Goal: Transaction & Acquisition: Purchase product/service

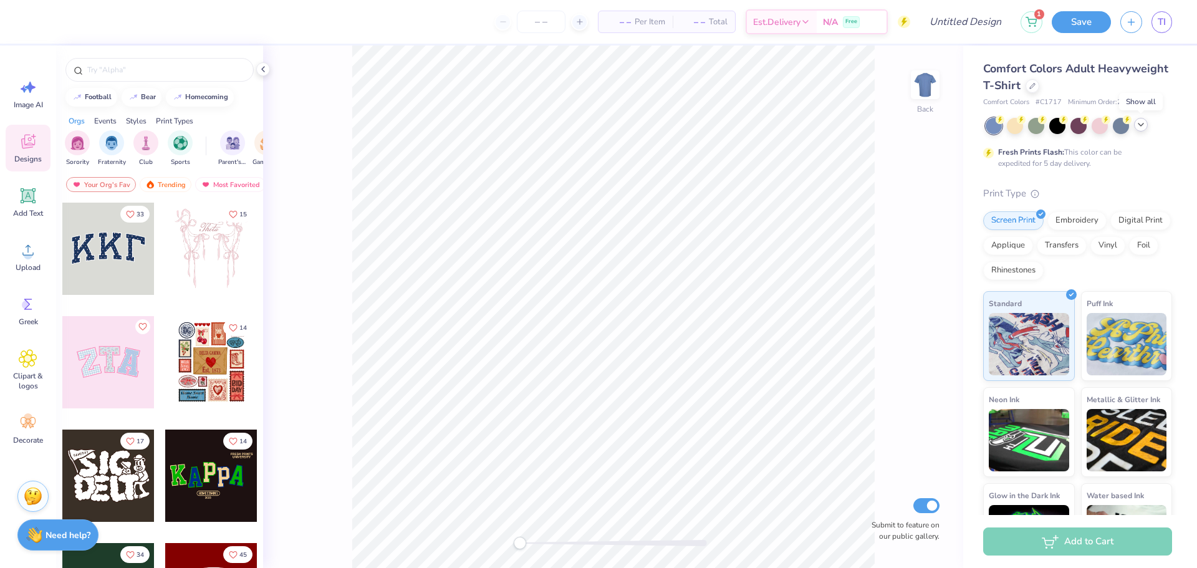
click at [1147, 125] on div at bounding box center [1141, 125] width 14 height 14
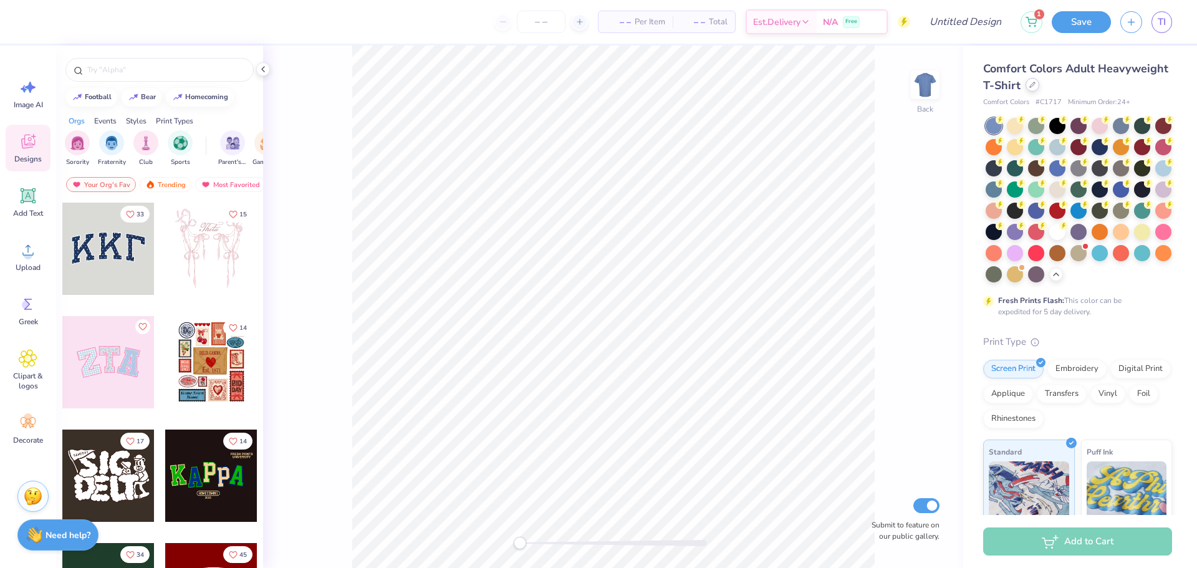
click at [1039, 90] on div at bounding box center [1033, 85] width 14 height 14
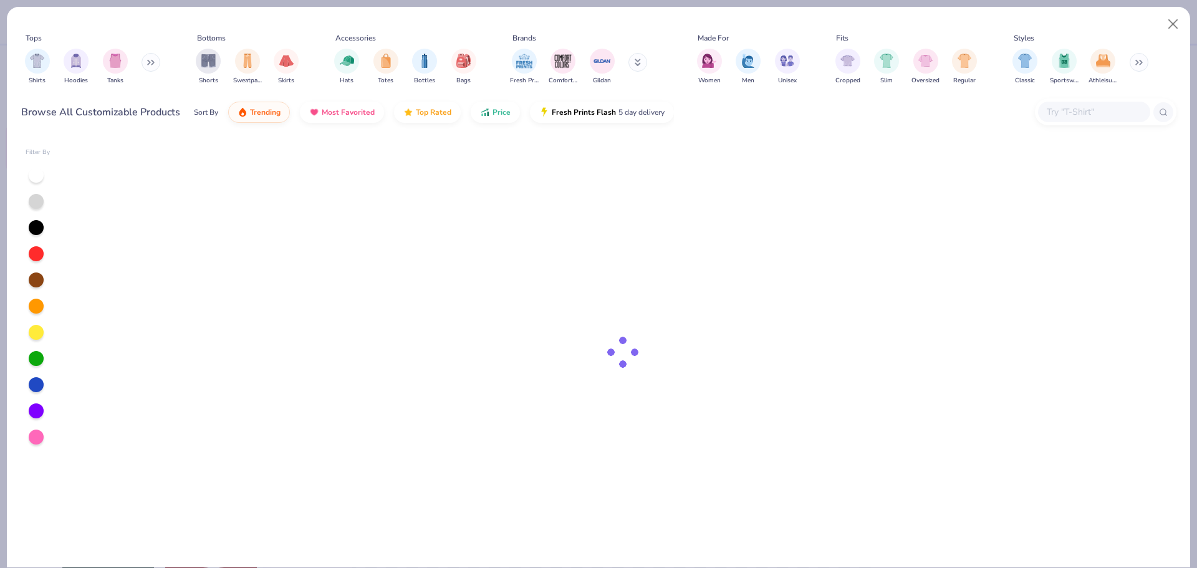
click at [1051, 114] on input "text" at bounding box center [1094, 112] width 96 height 14
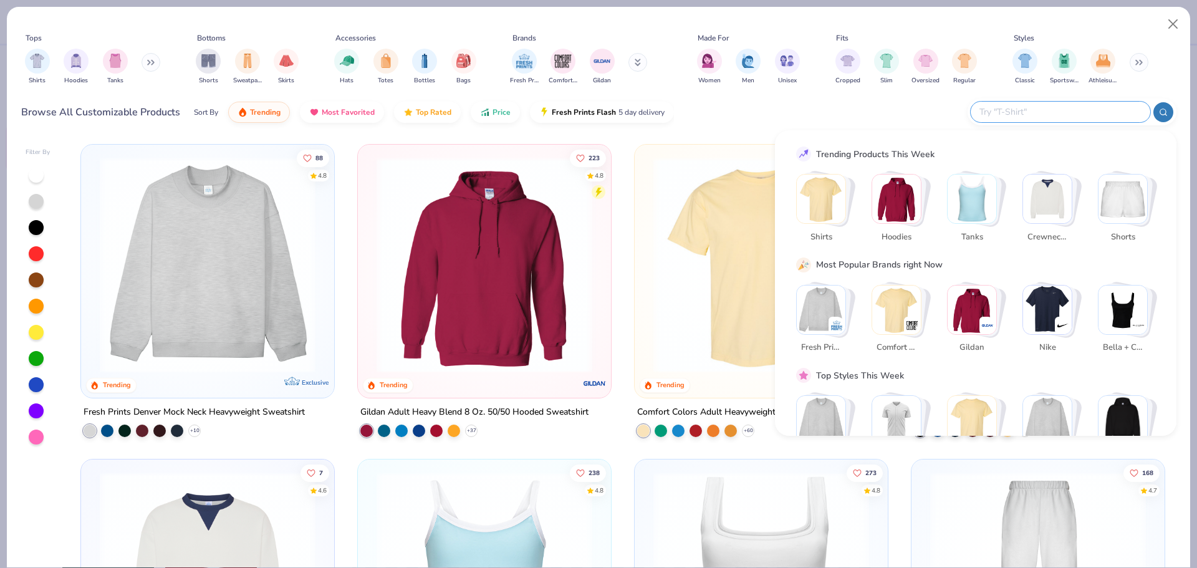
type input "M"
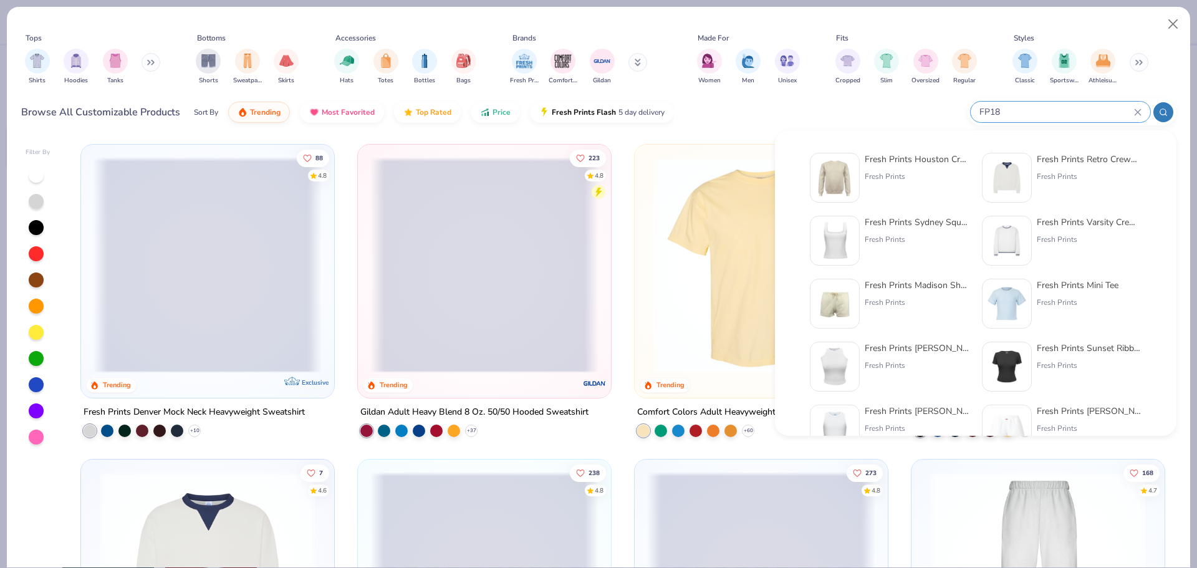
type input "FP18"
click at [846, 179] on img at bounding box center [835, 177] width 39 height 39
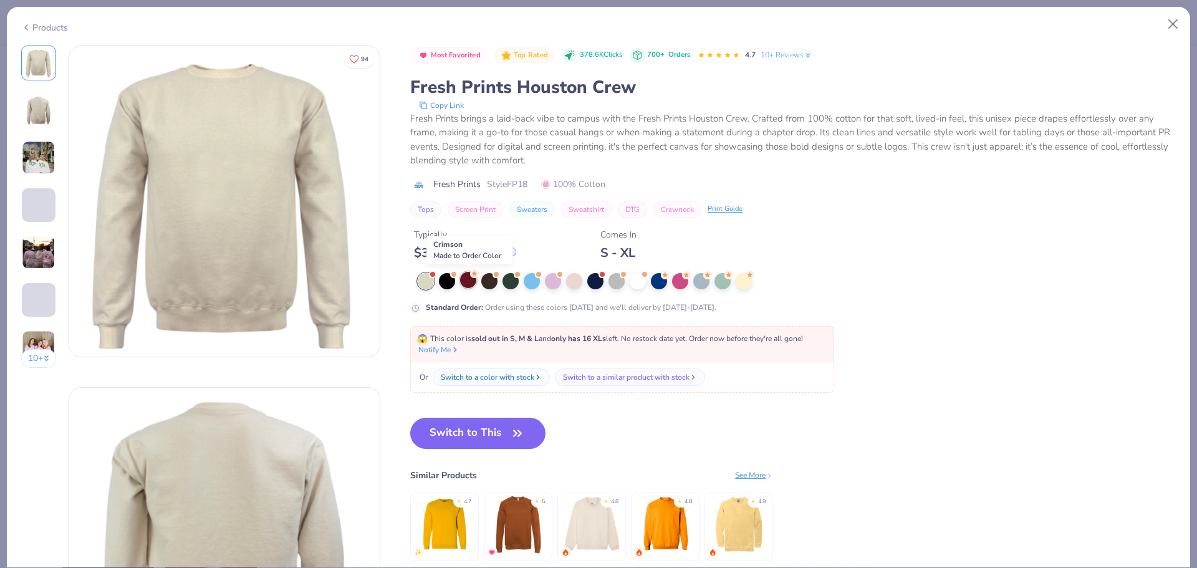
click at [467, 279] on div at bounding box center [468, 280] width 16 height 16
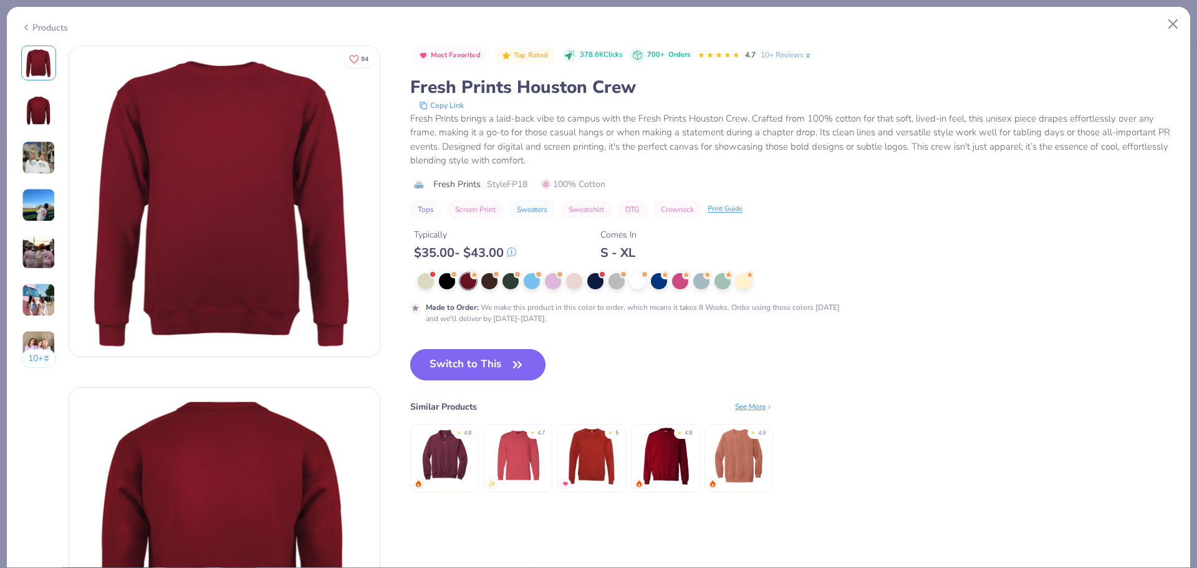
click at [476, 372] on button "Switch to This" at bounding box center [477, 364] width 135 height 31
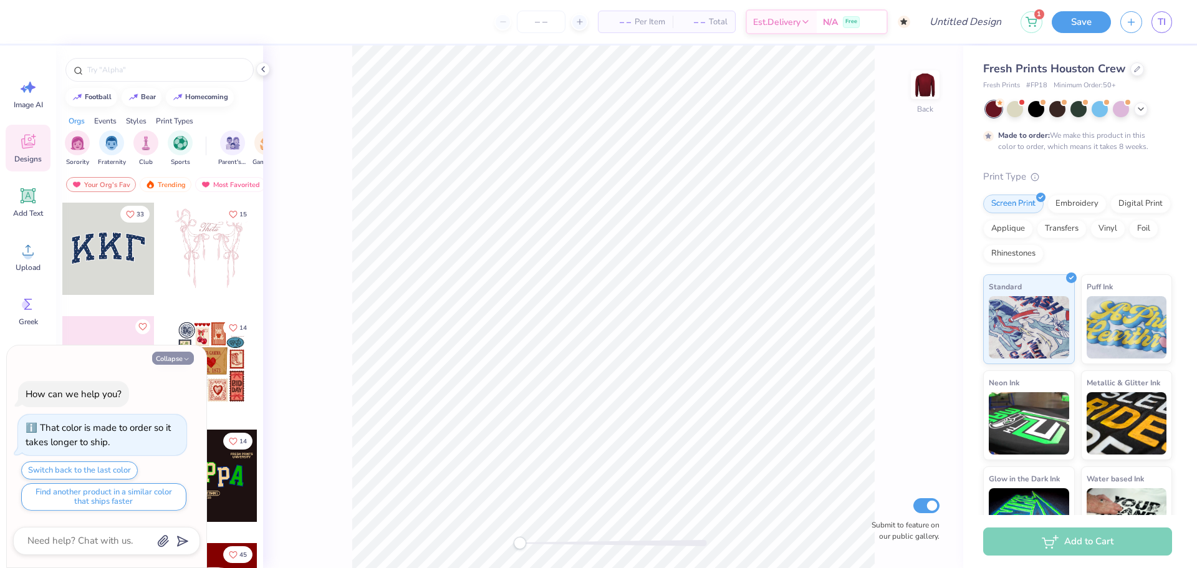
click at [181, 359] on button "Collapse" at bounding box center [173, 358] width 42 height 13
type textarea "x"
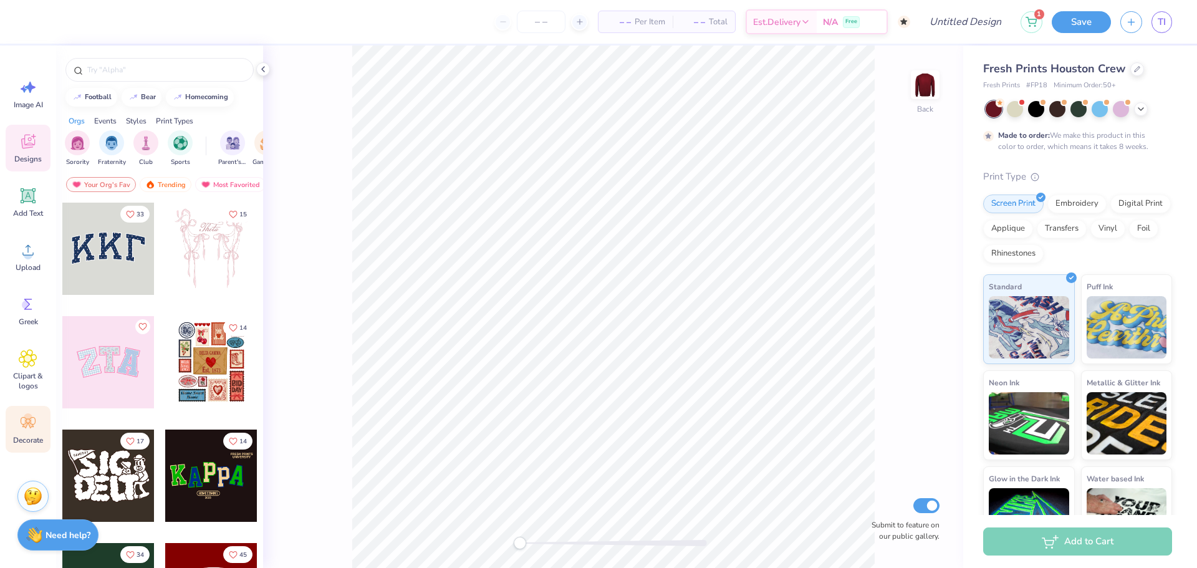
click at [37, 430] on icon at bounding box center [28, 422] width 19 height 19
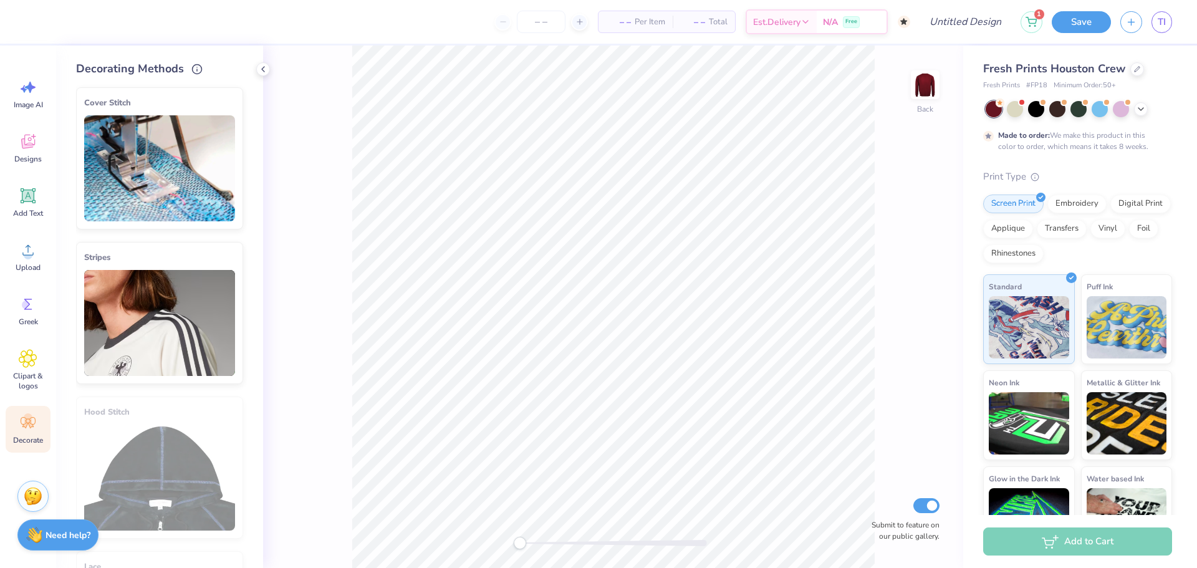
click at [167, 211] on img at bounding box center [159, 168] width 151 height 106
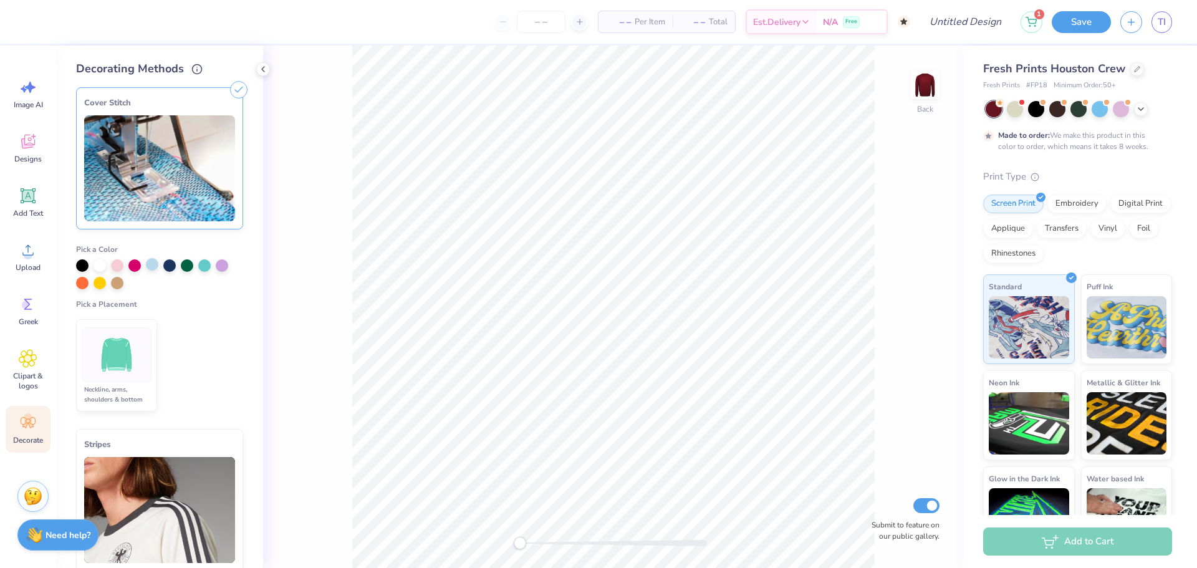
click at [150, 269] on div at bounding box center [152, 264] width 12 height 12
click at [110, 364] on img at bounding box center [117, 355] width 47 height 47
click at [969, 26] on input "Design Title" at bounding box center [950, 21] width 122 height 25
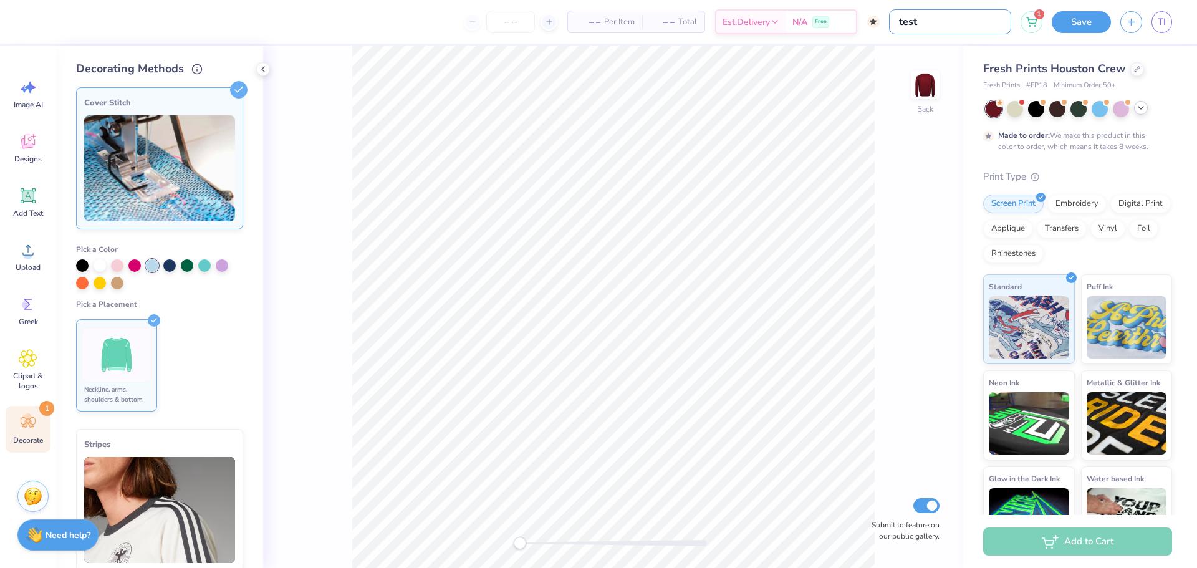
type input "test"
click at [1144, 113] on div at bounding box center [1141, 108] width 14 height 14
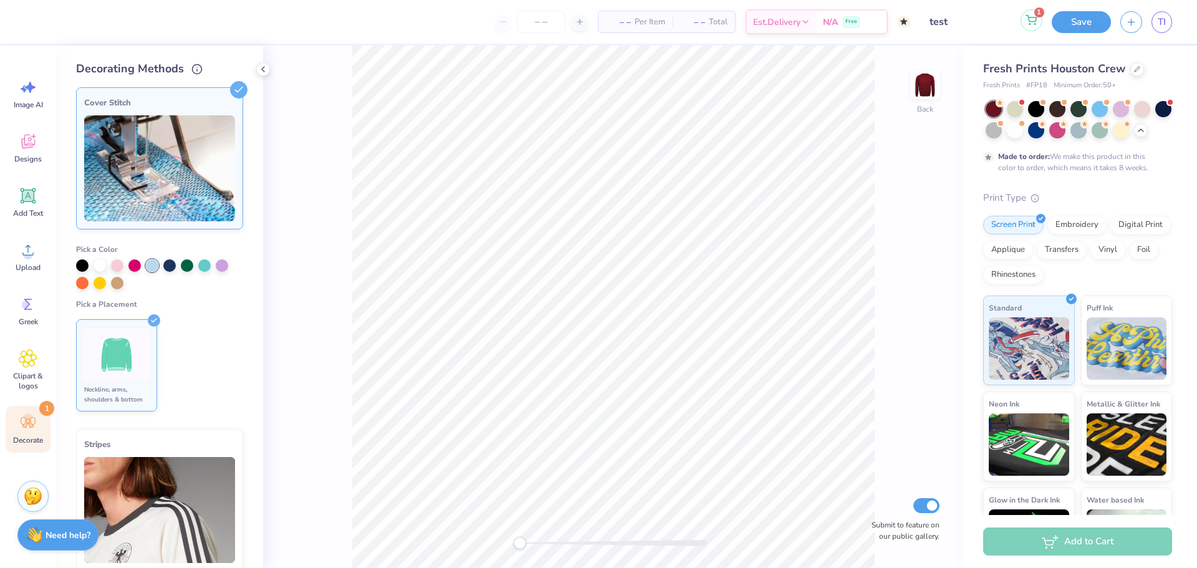
click at [1034, 22] on icon at bounding box center [1031, 19] width 11 height 6
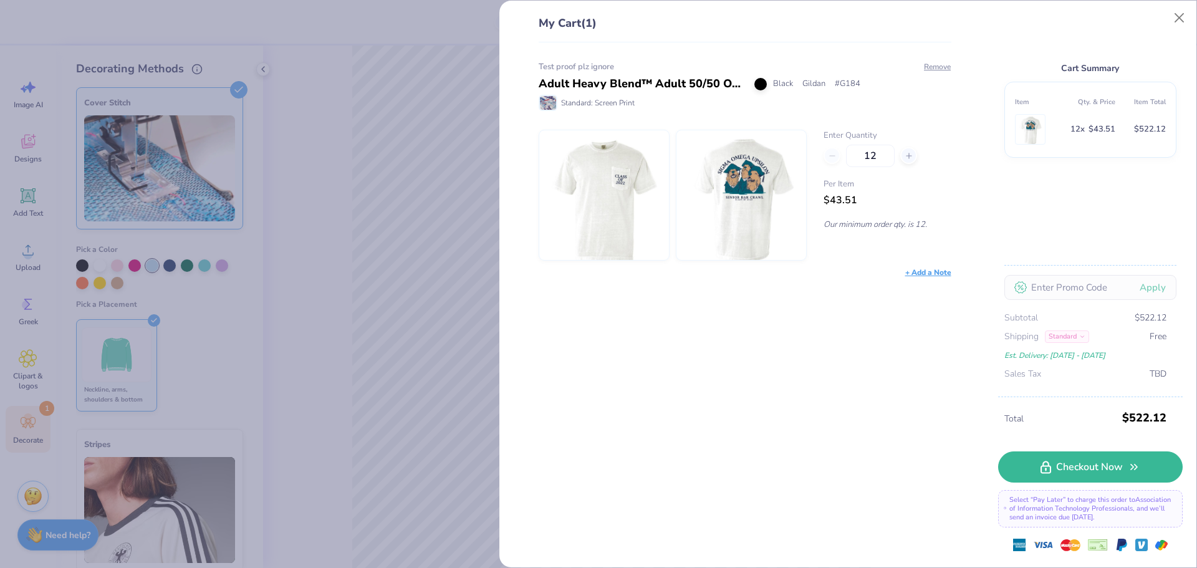
click at [1074, 340] on div "Standard" at bounding box center [1067, 336] width 44 height 12
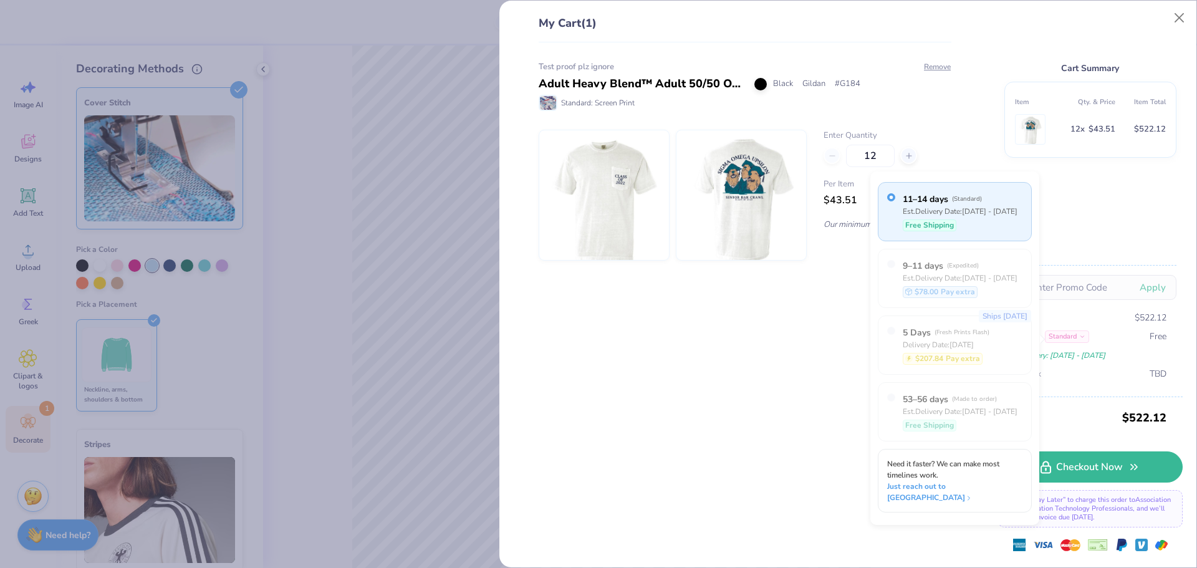
click at [1080, 338] on icon at bounding box center [1082, 337] width 6 height 6
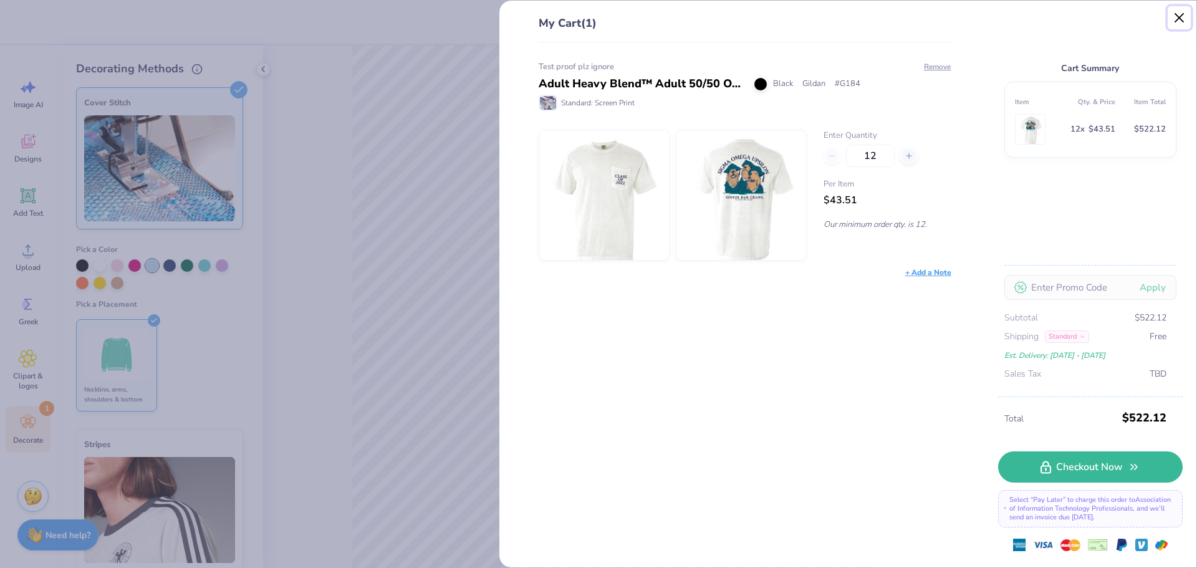
click at [1183, 21] on button "Close" at bounding box center [1180, 18] width 24 height 24
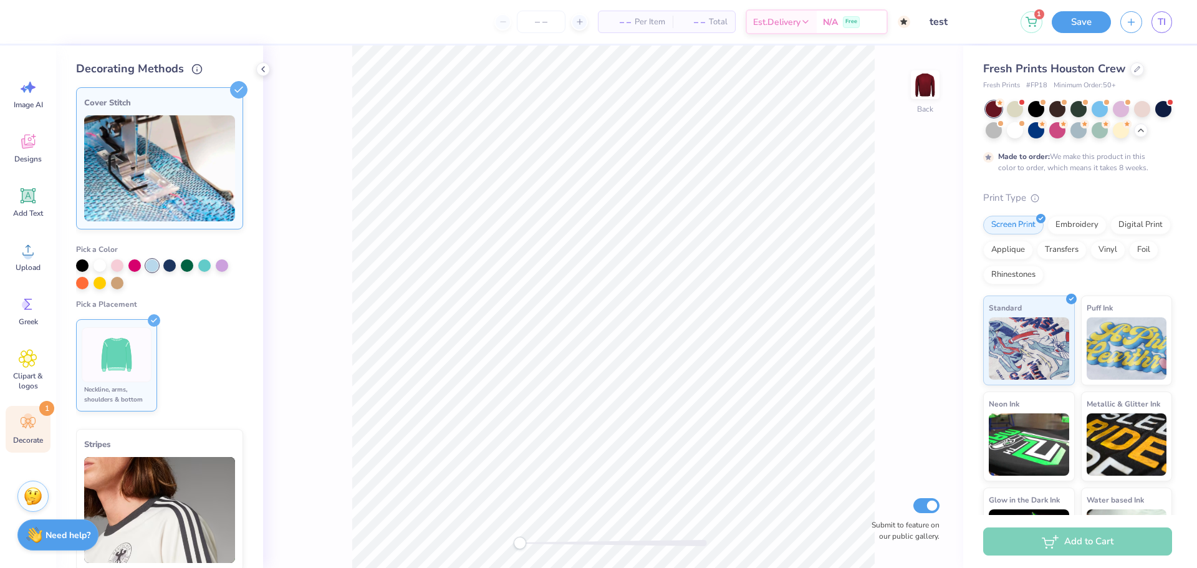
click at [214, 85] on div "Cover Stitch Pick a Color Pick a Placement Neckline, arms, shoulders & bottom H…" at bounding box center [169, 322] width 187 height 491
click at [236, 89] on line at bounding box center [239, 90] width 6 height 6
click at [266, 69] on icon at bounding box center [263, 69] width 10 height 10
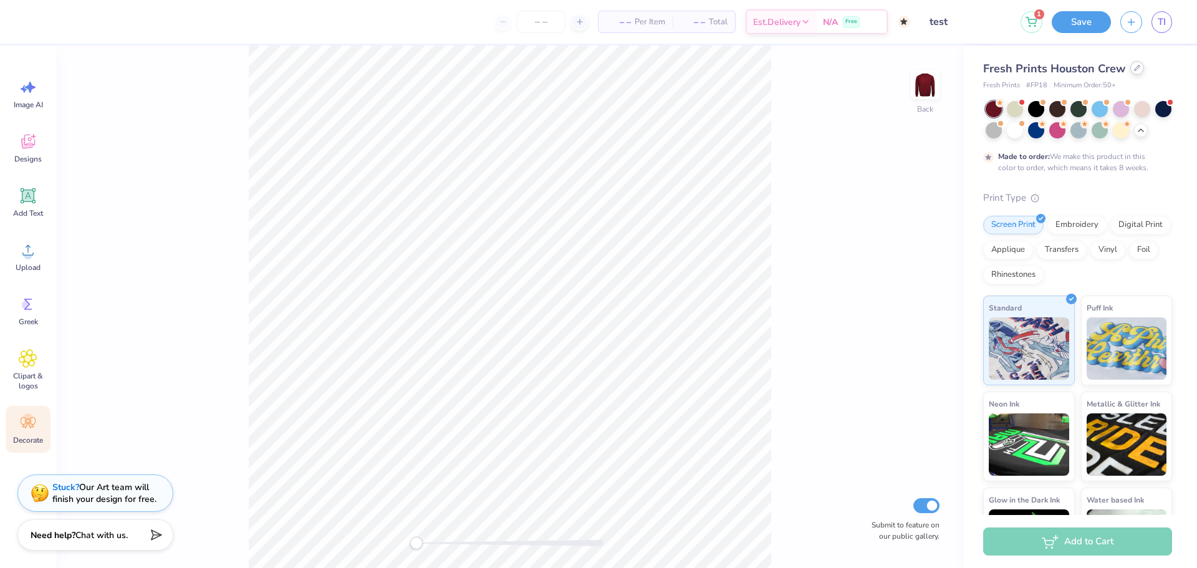
click at [1134, 66] on icon at bounding box center [1137, 68] width 6 height 6
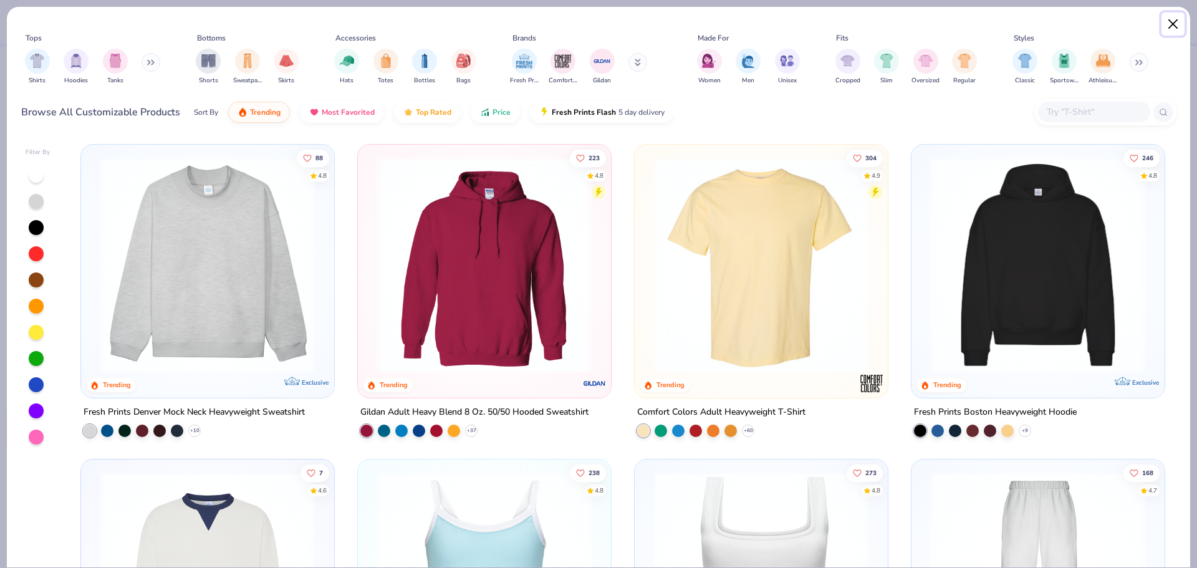
click at [1168, 29] on button "Close" at bounding box center [1174, 24] width 24 height 24
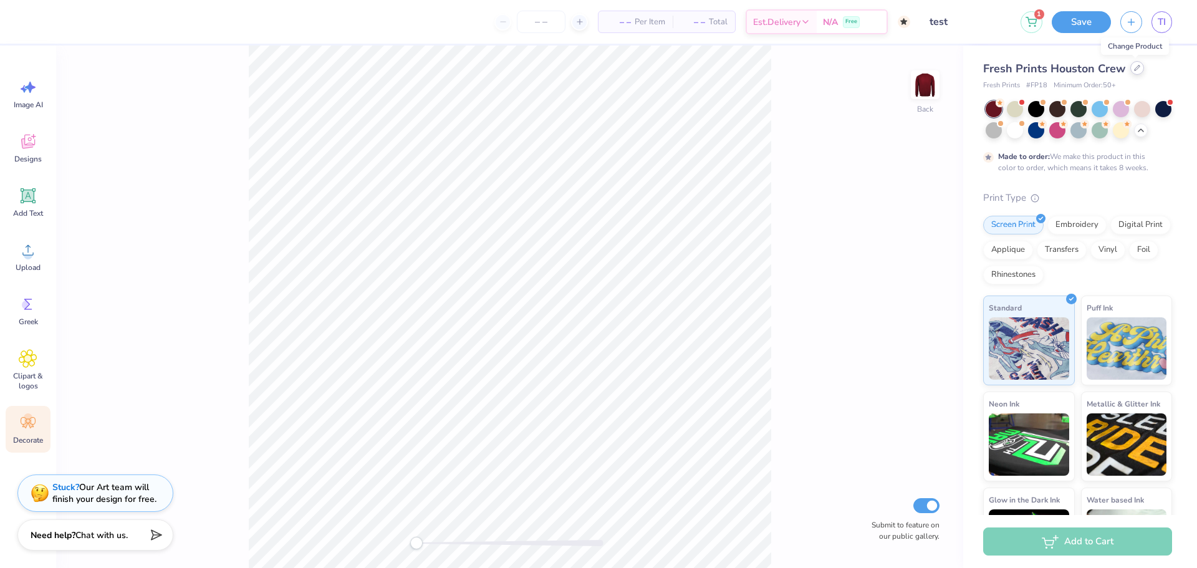
click at [1136, 74] on div at bounding box center [1137, 68] width 14 height 14
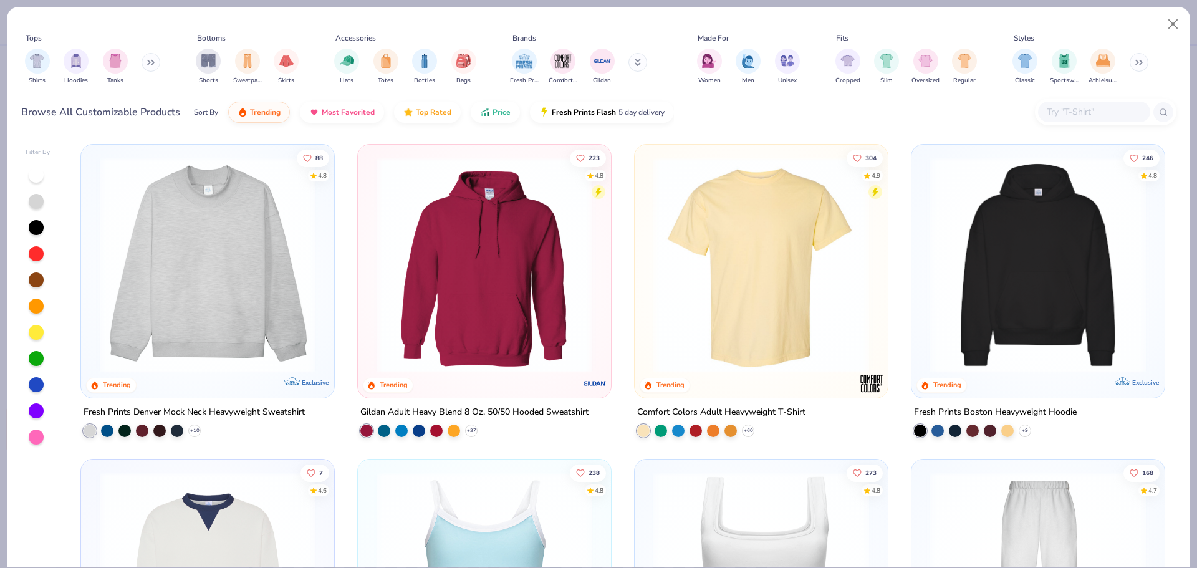
click at [1056, 117] on input "text" at bounding box center [1094, 112] width 96 height 14
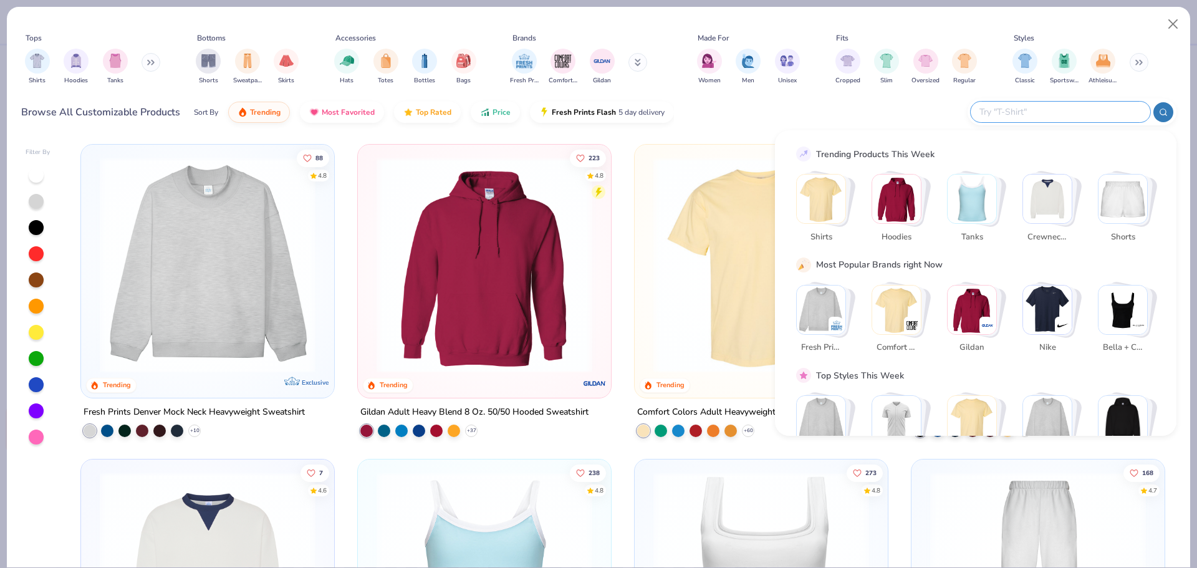
click at [159, 64] on button at bounding box center [151, 62] width 19 height 19
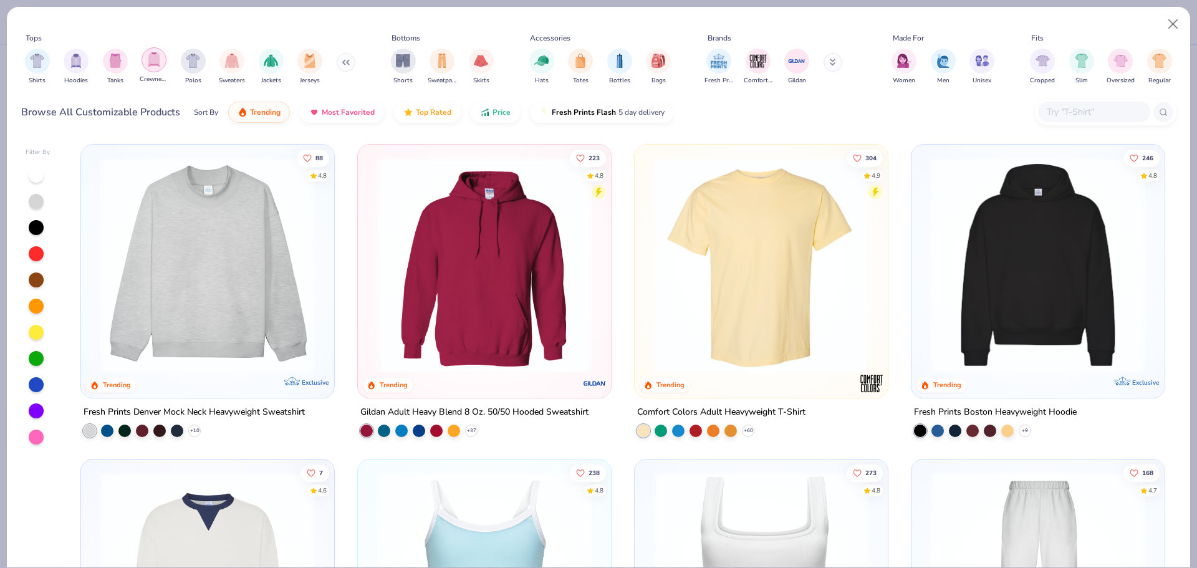
click at [158, 64] on img "filter for Crewnecks" at bounding box center [154, 59] width 14 height 14
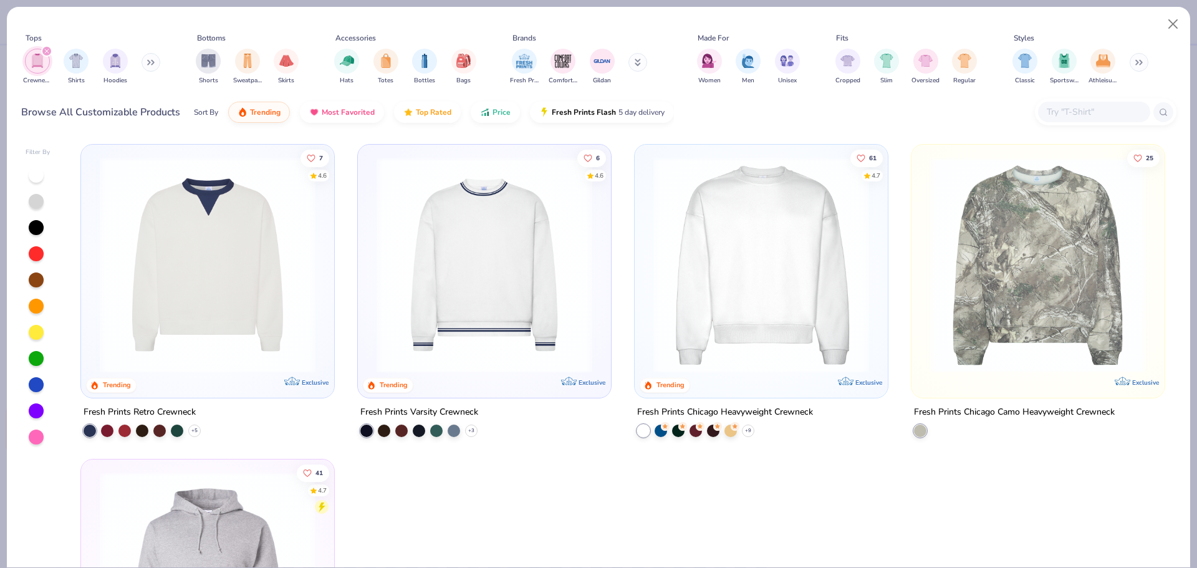
click at [52, 53] on div "Crewnecks Shirts Hoodies" at bounding box center [92, 67] width 143 height 46
click at [45, 51] on icon "filter for Crewnecks" at bounding box center [46, 51] width 5 height 5
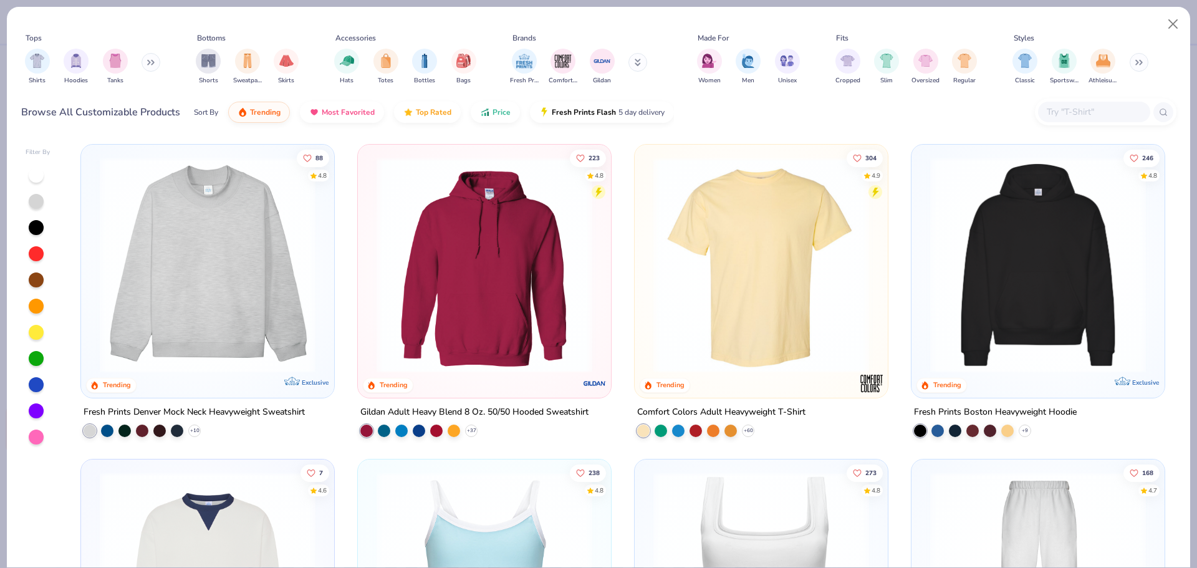
click at [158, 65] on button at bounding box center [151, 62] width 19 height 19
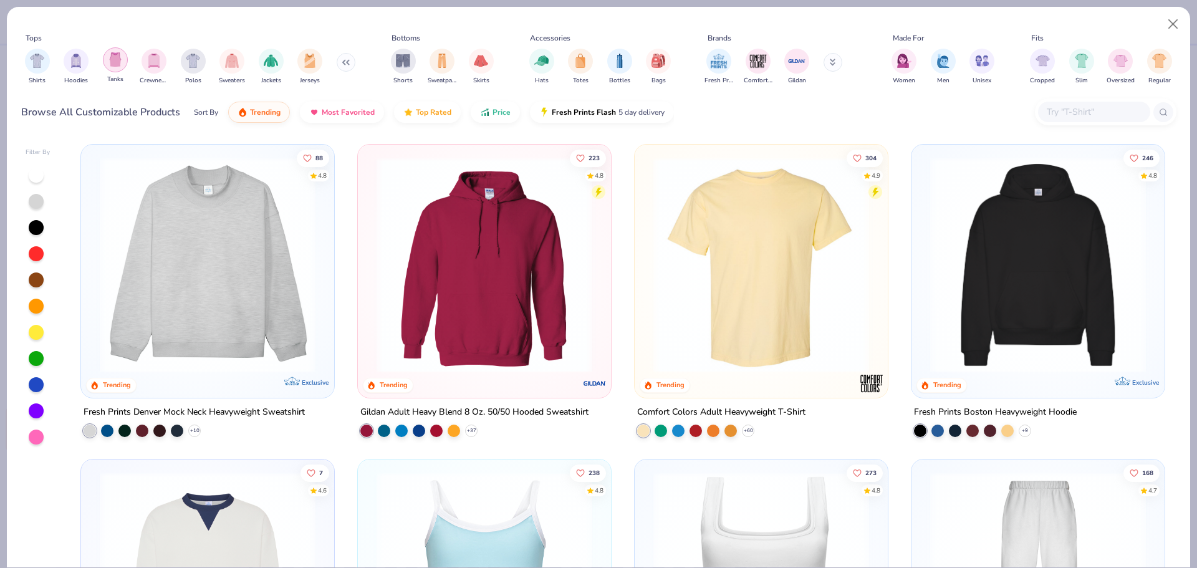
click at [111, 62] on img "filter for Tanks" at bounding box center [115, 59] width 14 height 14
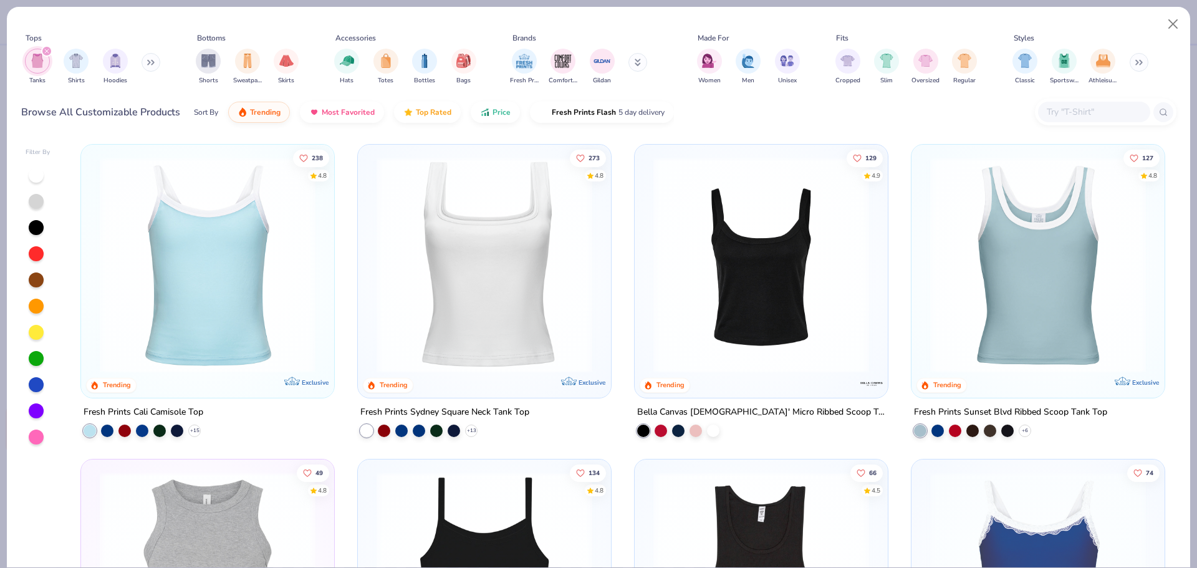
click at [522, 324] on img at bounding box center [484, 265] width 228 height 216
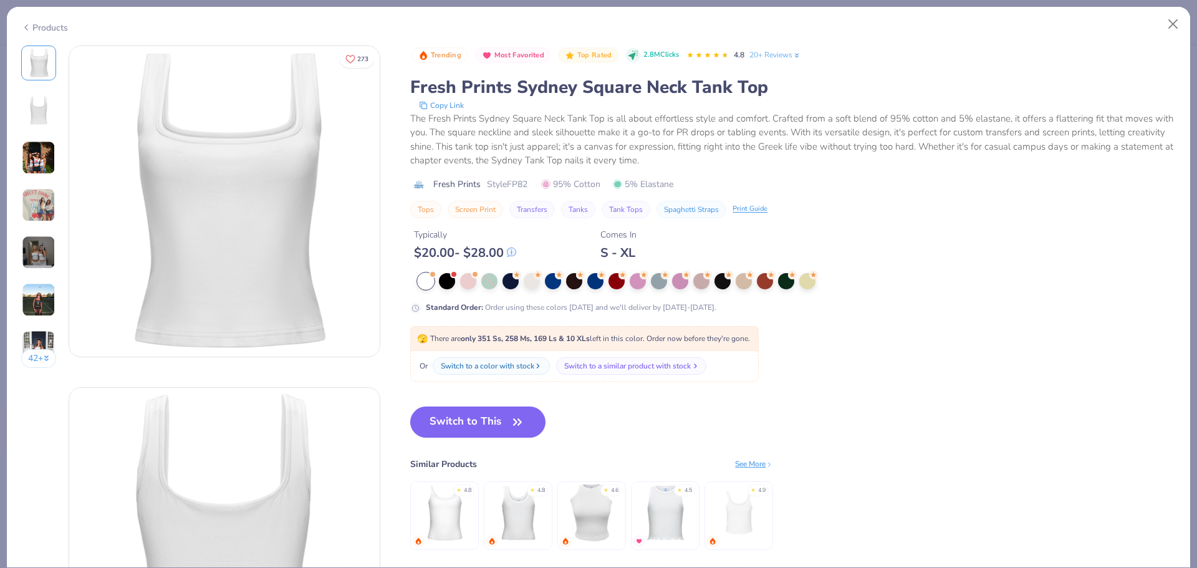
click at [600, 359] on button "Switch to a similar product with stock" at bounding box center [631, 365] width 150 height 17
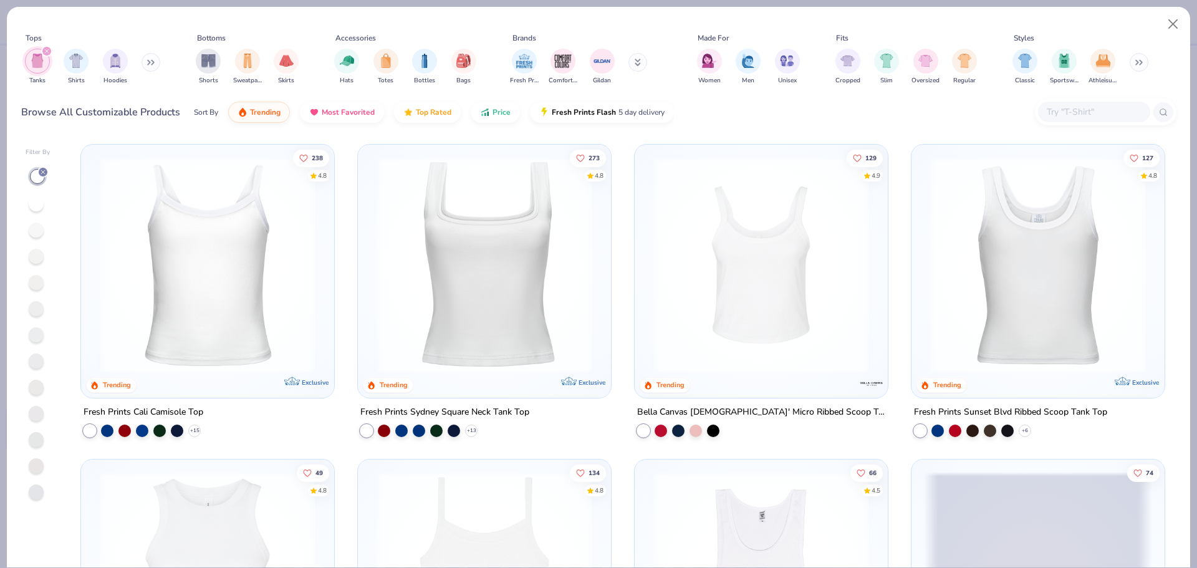
click at [50, 47] on div "filter for Tanks" at bounding box center [46, 51] width 11 height 11
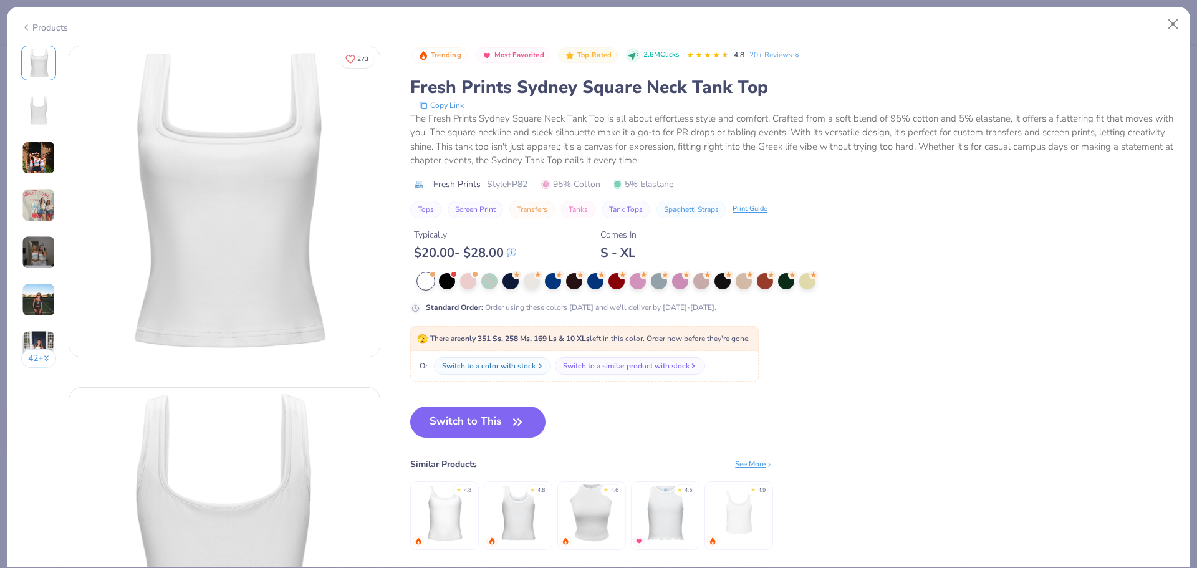
click at [530, 370] on div "Switch to a color with stock" at bounding box center [489, 365] width 94 height 11
click at [523, 368] on div "Switch to a color with stock" at bounding box center [489, 365] width 94 height 11
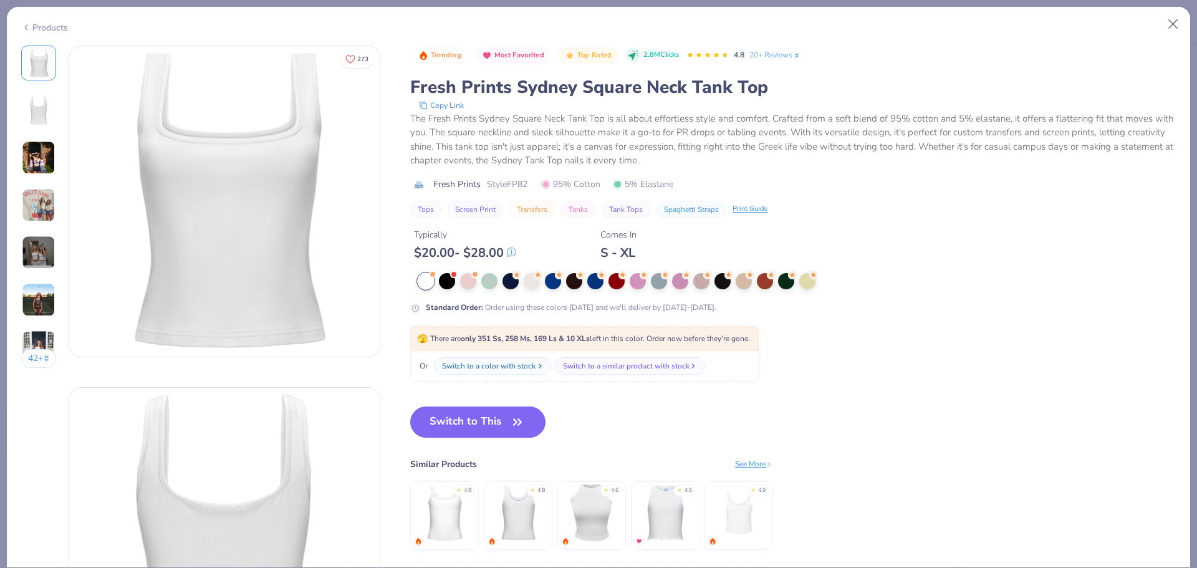
click at [536, 364] on div "Switch to a color with stock" at bounding box center [489, 365] width 94 height 11
click at [443, 414] on button "Switch to This" at bounding box center [477, 422] width 135 height 31
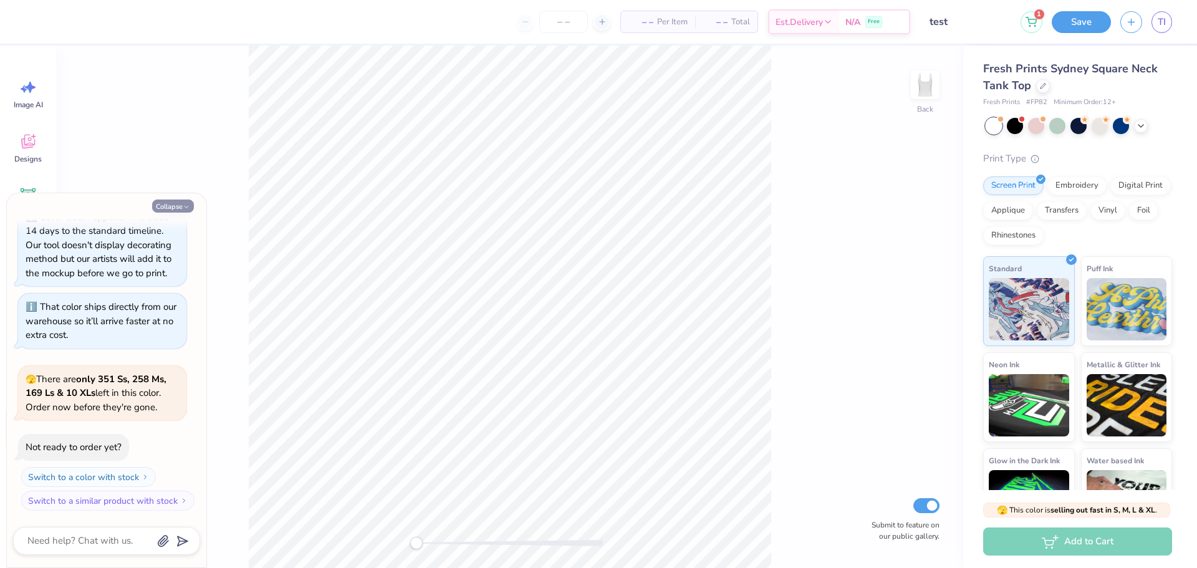
click at [181, 210] on button "Collapse" at bounding box center [173, 206] width 42 height 13
type textarea "x"
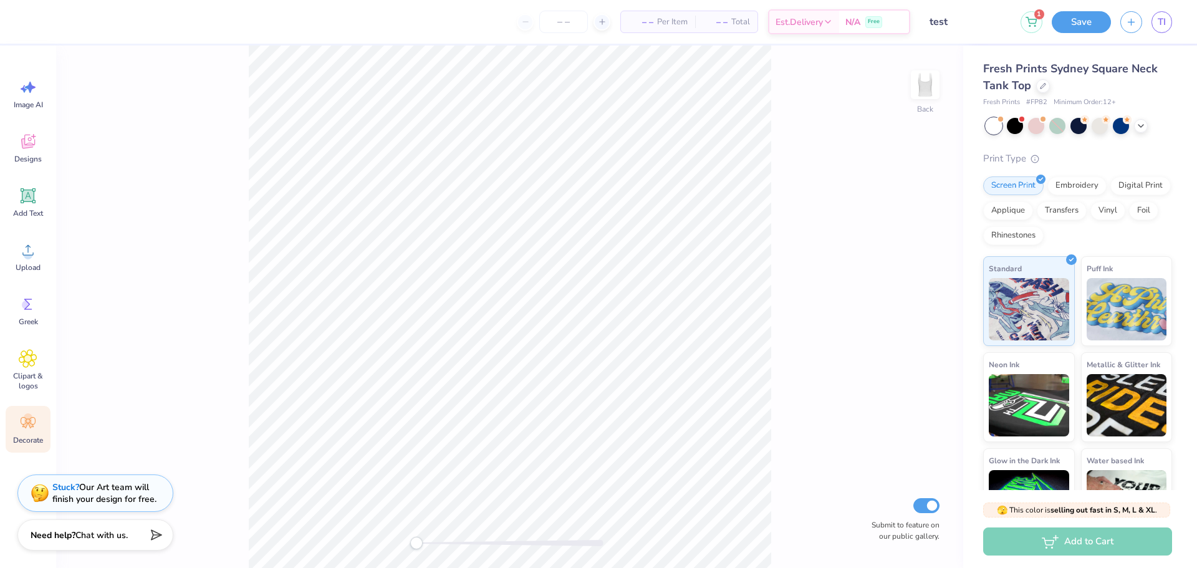
click at [31, 431] on icon at bounding box center [28, 422] width 19 height 19
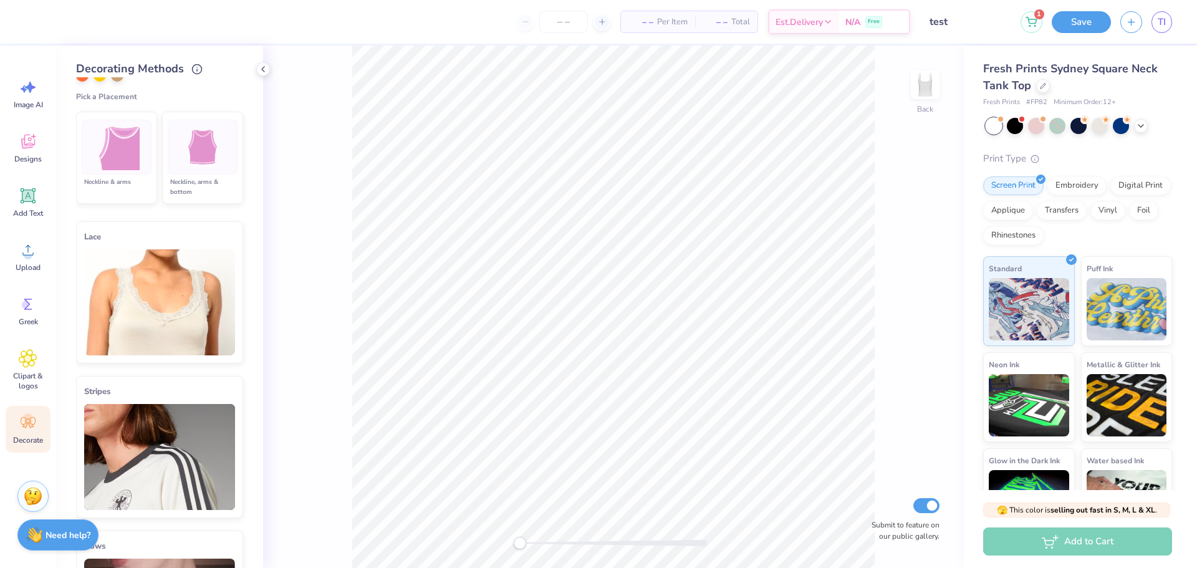
click at [178, 297] on img at bounding box center [159, 302] width 151 height 106
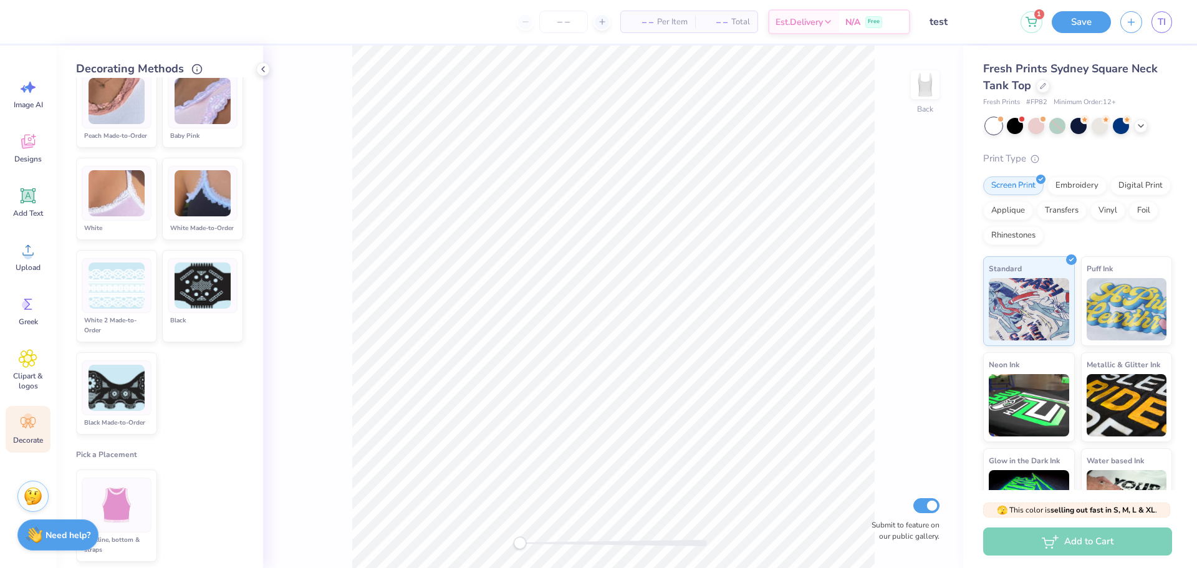
scroll to position [411, 0]
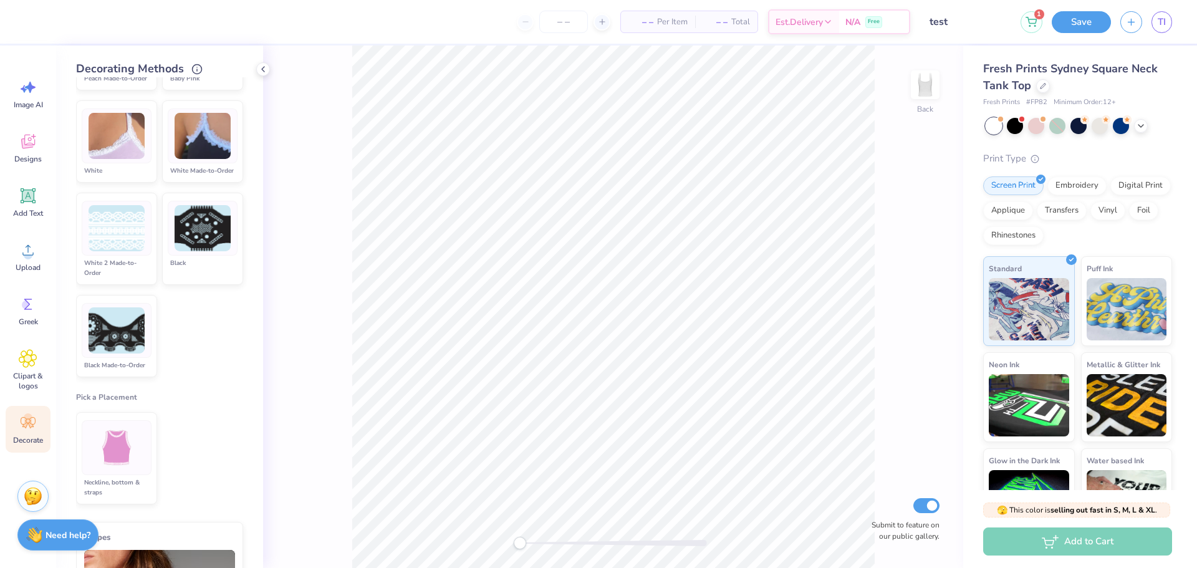
click at [193, 176] on div "White Made-to-Order" at bounding box center [203, 171] width 70 height 10
click at [559, 25] on input "number" at bounding box center [563, 22] width 49 height 22
type input "55"
type textarea "x"
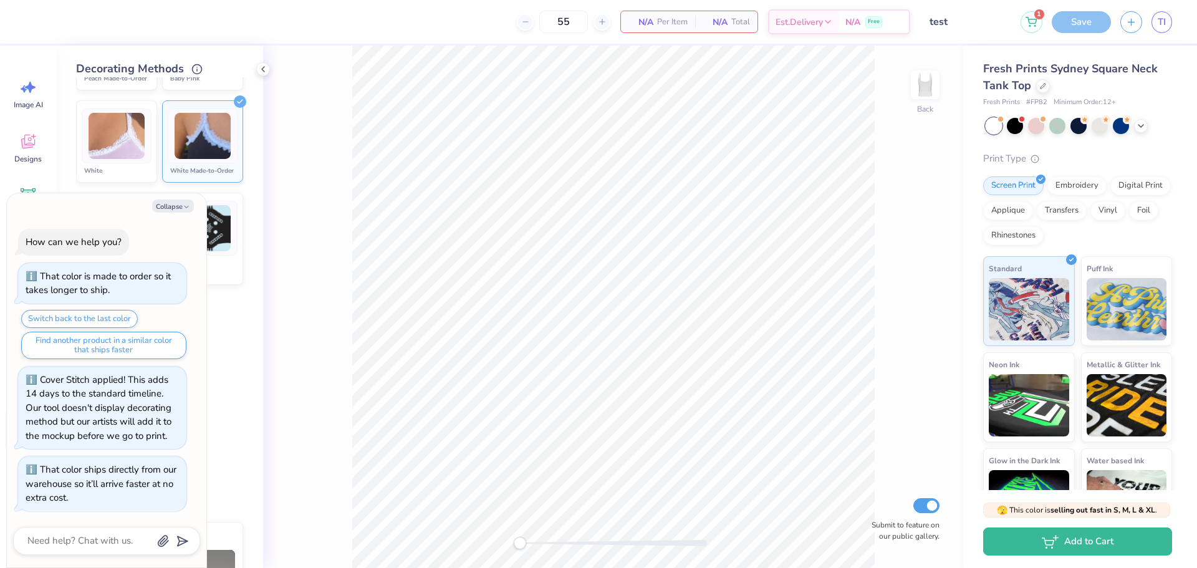
scroll to position [286, 0]
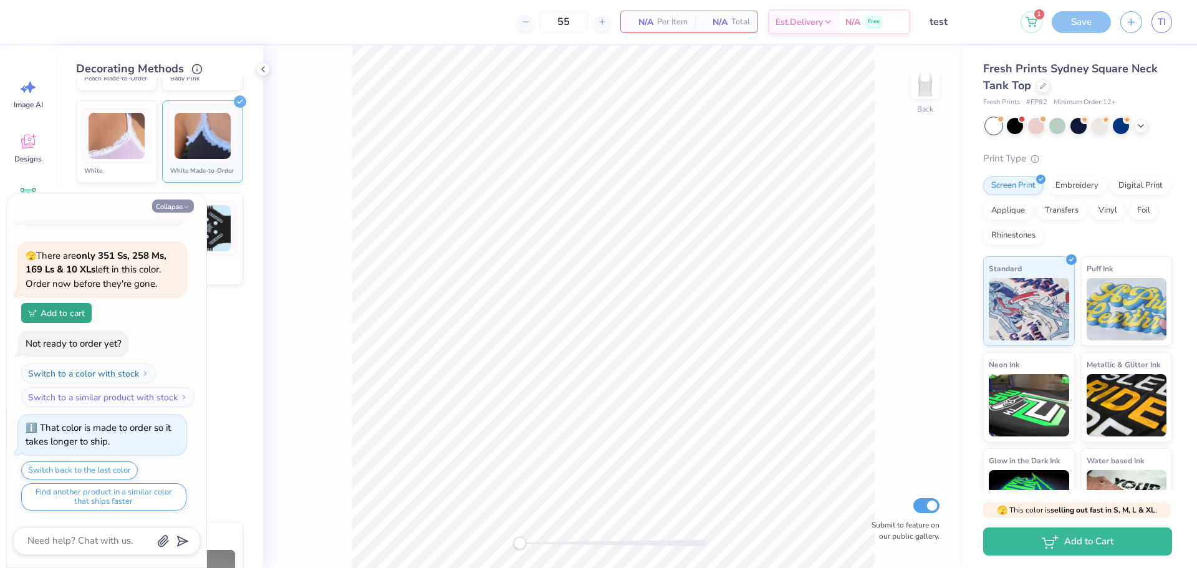
type input "55"
click at [163, 202] on button "Collapse" at bounding box center [173, 206] width 42 height 13
type textarea "x"
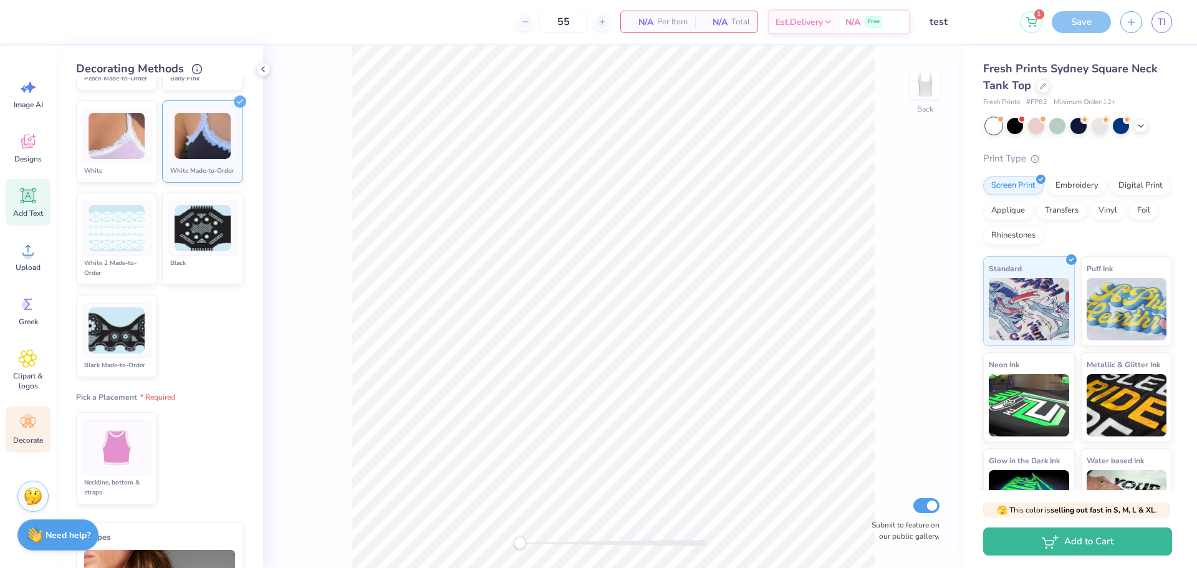
click at [31, 196] on icon at bounding box center [28, 196] width 12 height 12
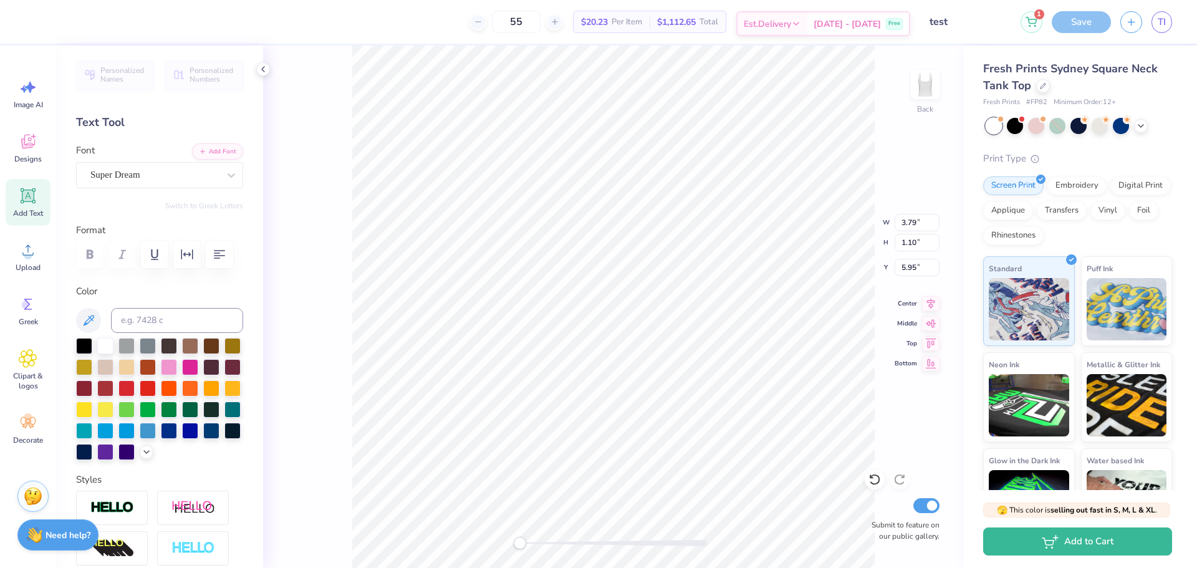
click at [791, 27] on span "Est. Delivery" at bounding box center [767, 23] width 47 height 13
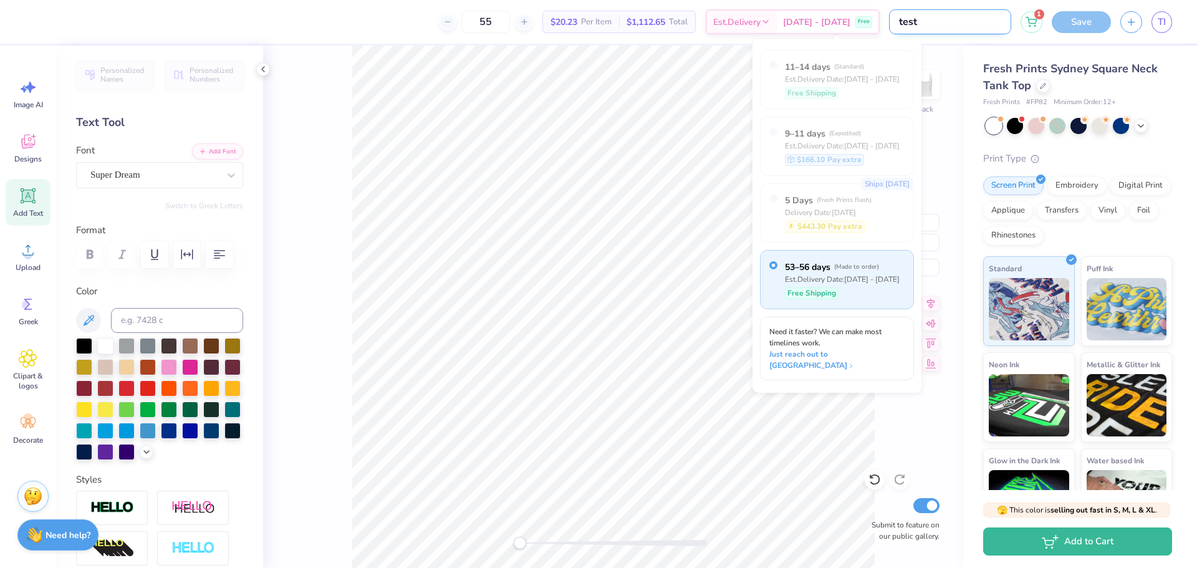
click at [947, 29] on input "test" at bounding box center [950, 21] width 122 height 25
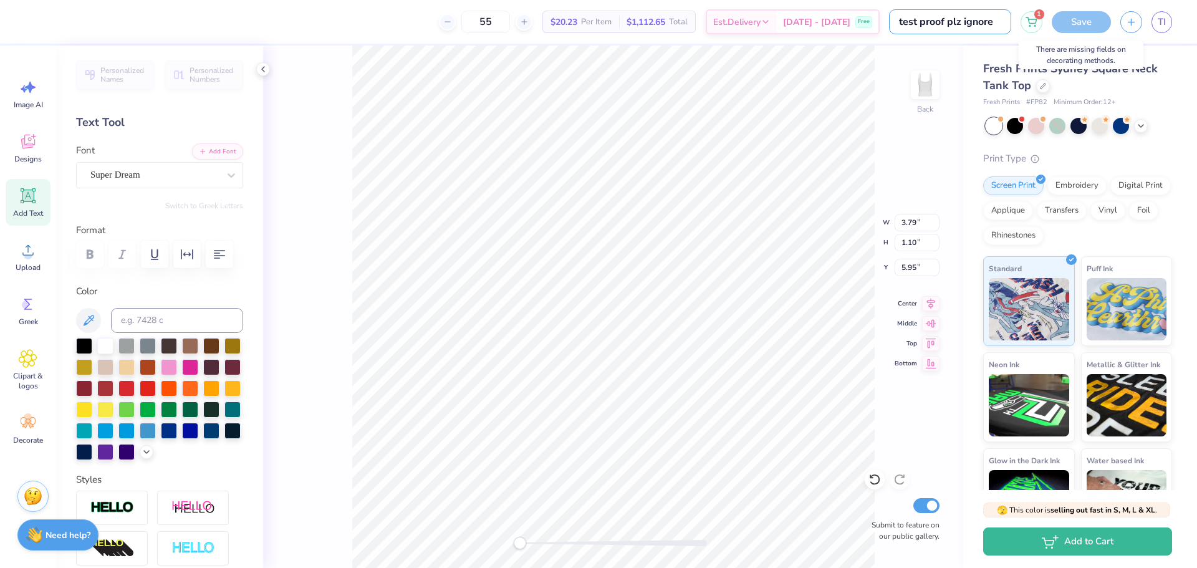
type input "test proof plz ignore"
click at [1075, 22] on div "Save" at bounding box center [1081, 22] width 59 height 22
click at [1034, 16] on icon at bounding box center [1031, 20] width 11 height 10
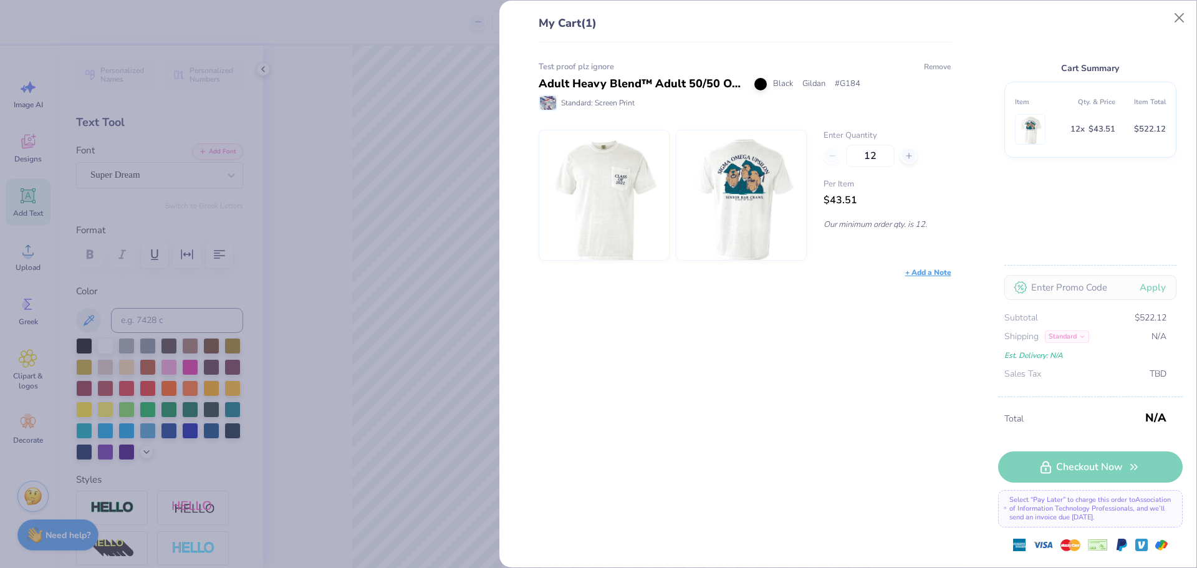
click at [943, 71] on button "Remove" at bounding box center [937, 66] width 28 height 11
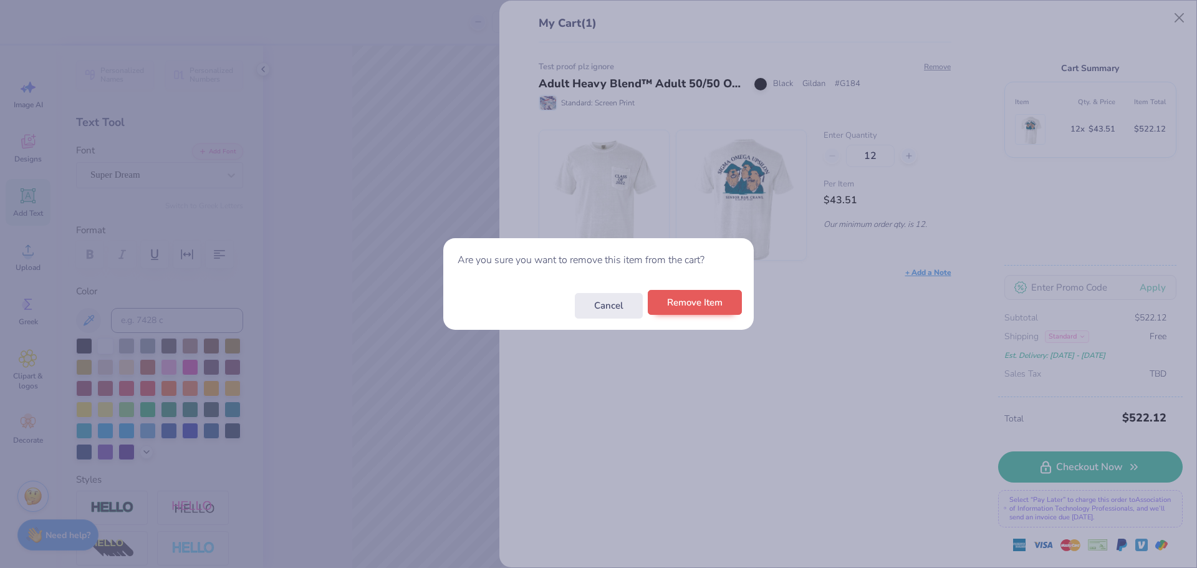
click at [683, 317] on div "Cancel Remove Item" at bounding box center [598, 305] width 311 height 49
click at [734, 309] on button "Remove Item" at bounding box center [695, 303] width 94 height 26
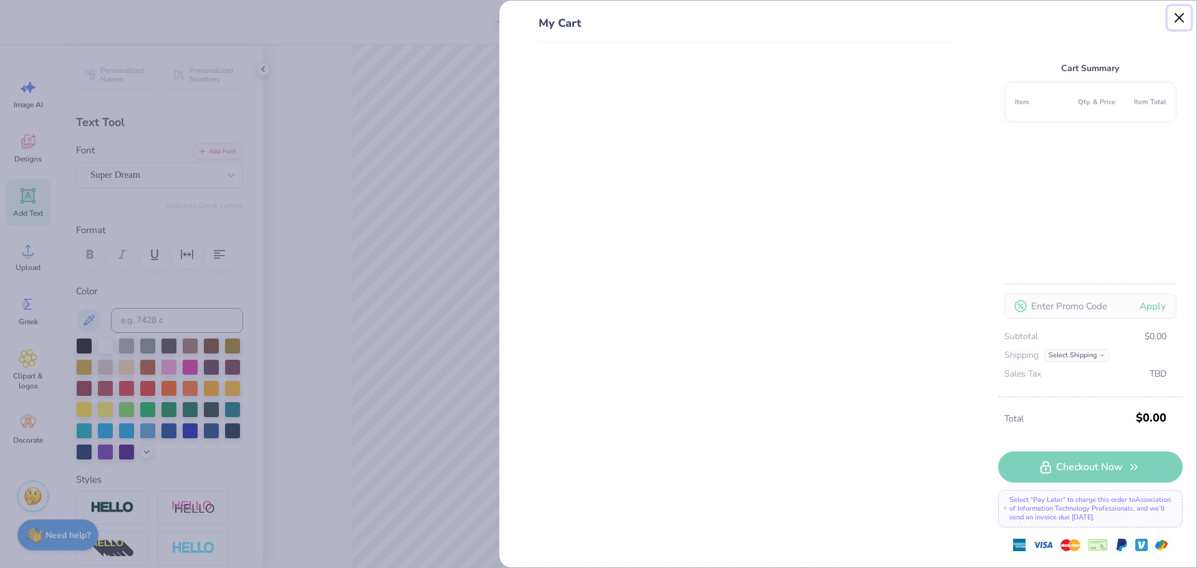
click at [1181, 24] on button "Close" at bounding box center [1180, 18] width 24 height 24
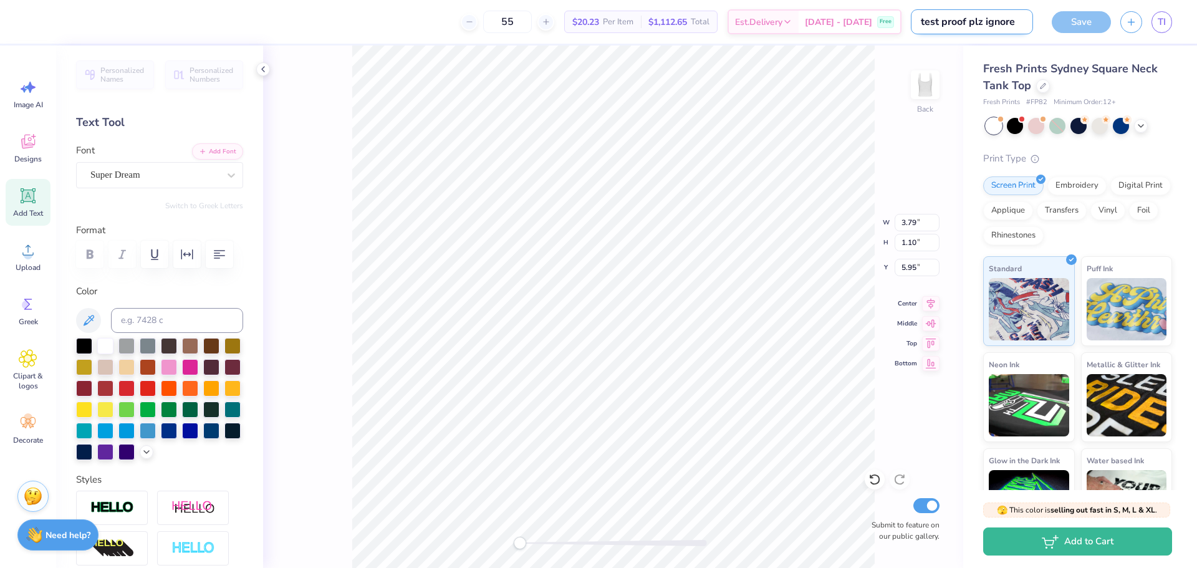
click at [1024, 33] on input "test proof plz ignore" at bounding box center [972, 21] width 122 height 25
click at [1015, 132] on div at bounding box center [1015, 125] width 16 height 16
type input "3.96"
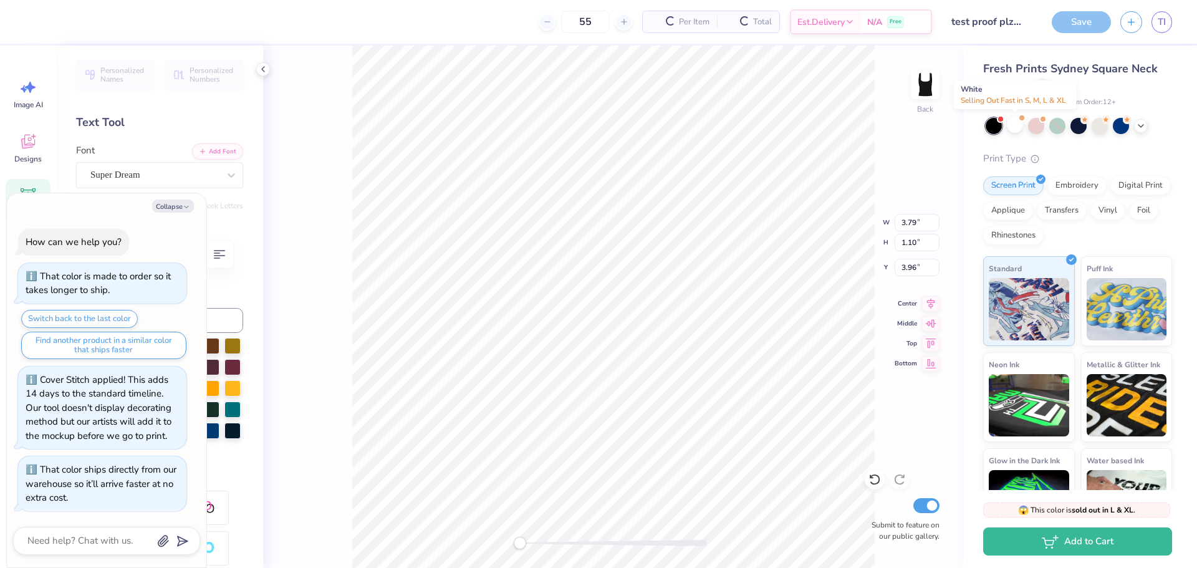
scroll to position [482, 0]
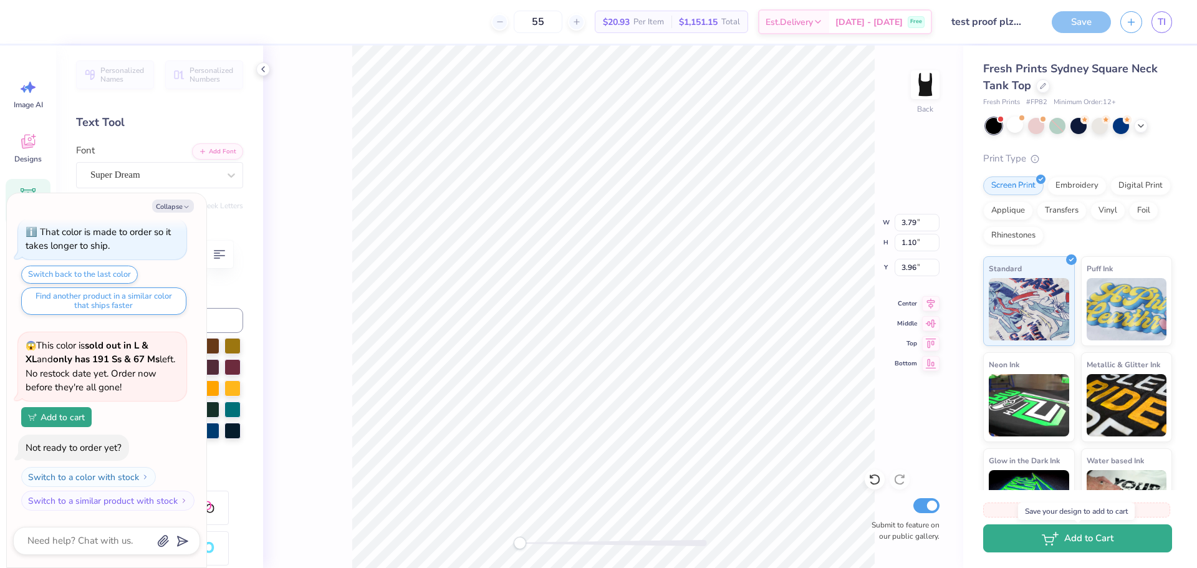
click at [1037, 532] on button "Add to Cart" at bounding box center [1077, 538] width 189 height 28
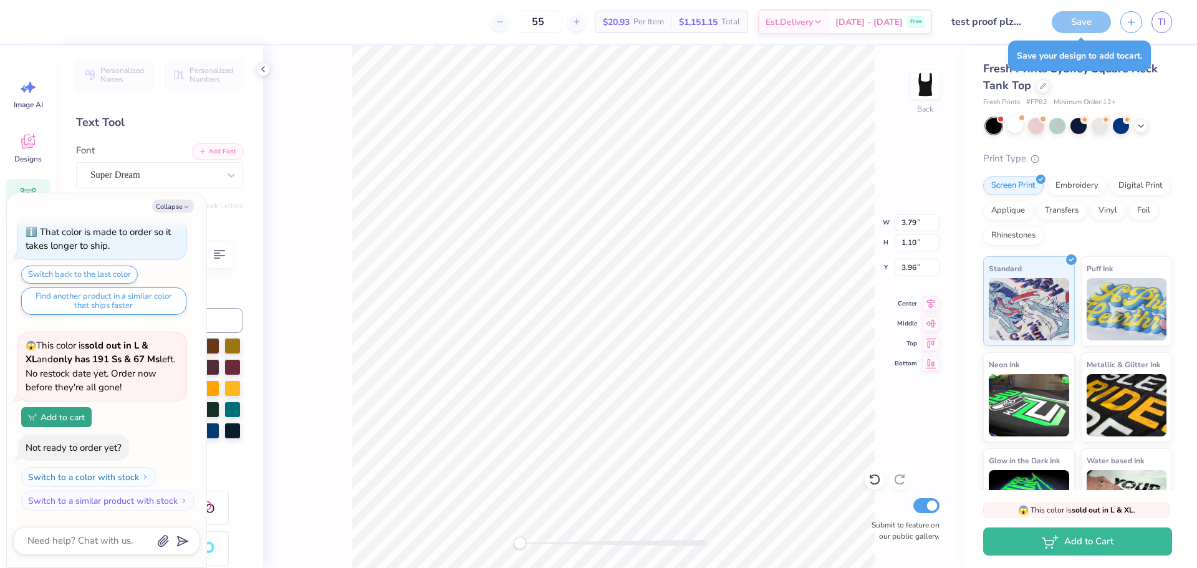
click at [1077, 29] on div "Save" at bounding box center [1081, 22] width 59 height 22
click at [1077, 23] on div "Save" at bounding box center [1081, 22] width 59 height 22
click at [1084, 19] on div "Save" at bounding box center [1081, 22] width 59 height 22
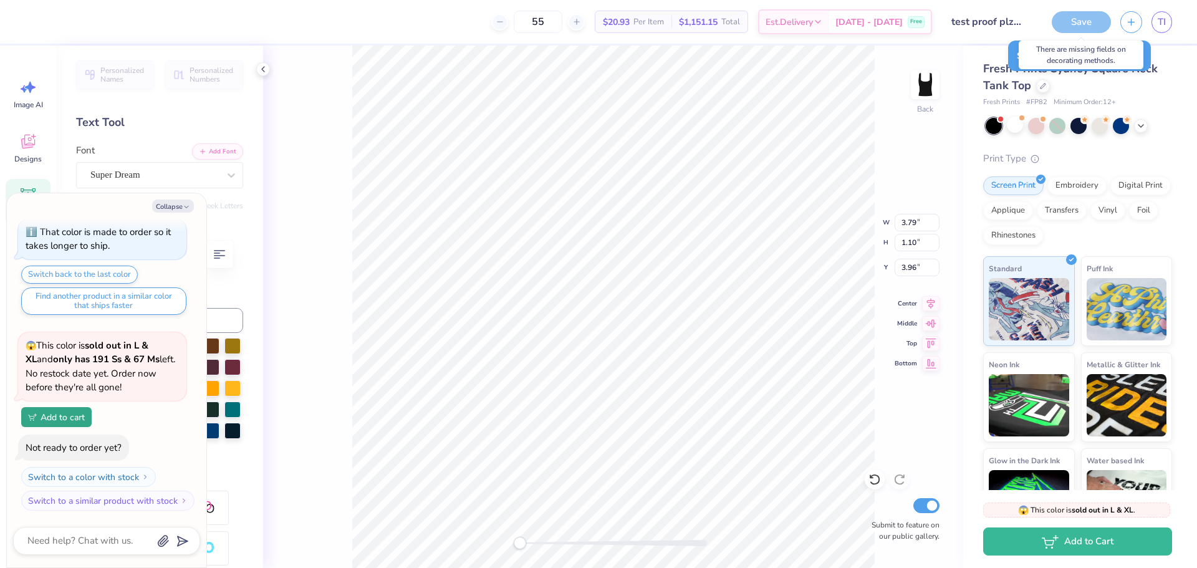
click at [1084, 19] on div "Save" at bounding box center [1081, 22] width 59 height 22
click at [158, 202] on button "Collapse" at bounding box center [173, 206] width 42 height 13
type textarea "x"
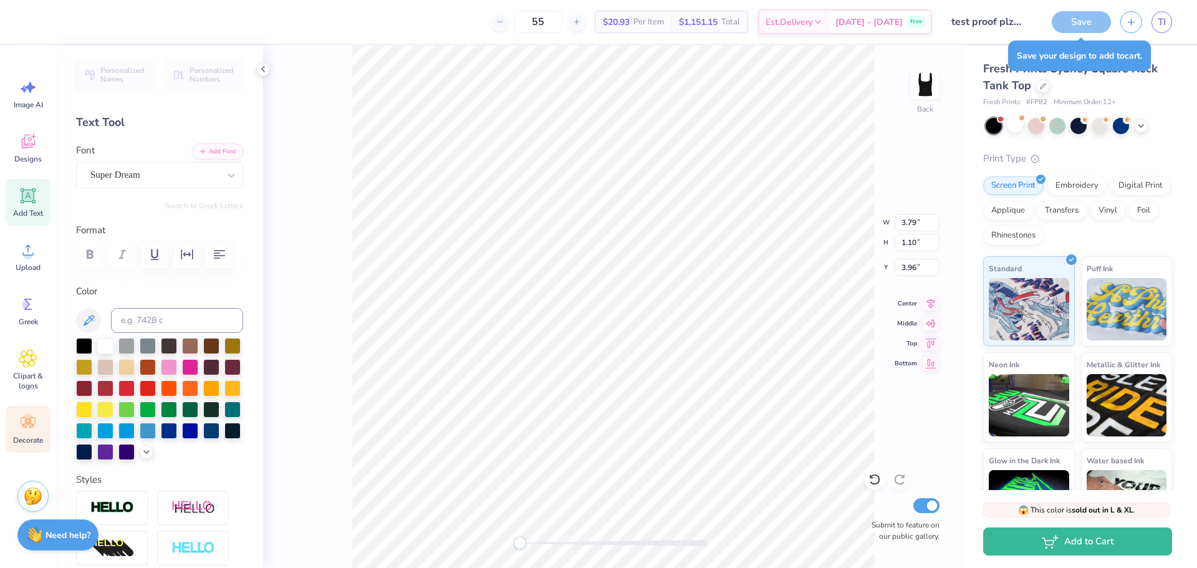
click at [23, 413] on div "Decorate" at bounding box center [28, 429] width 45 height 47
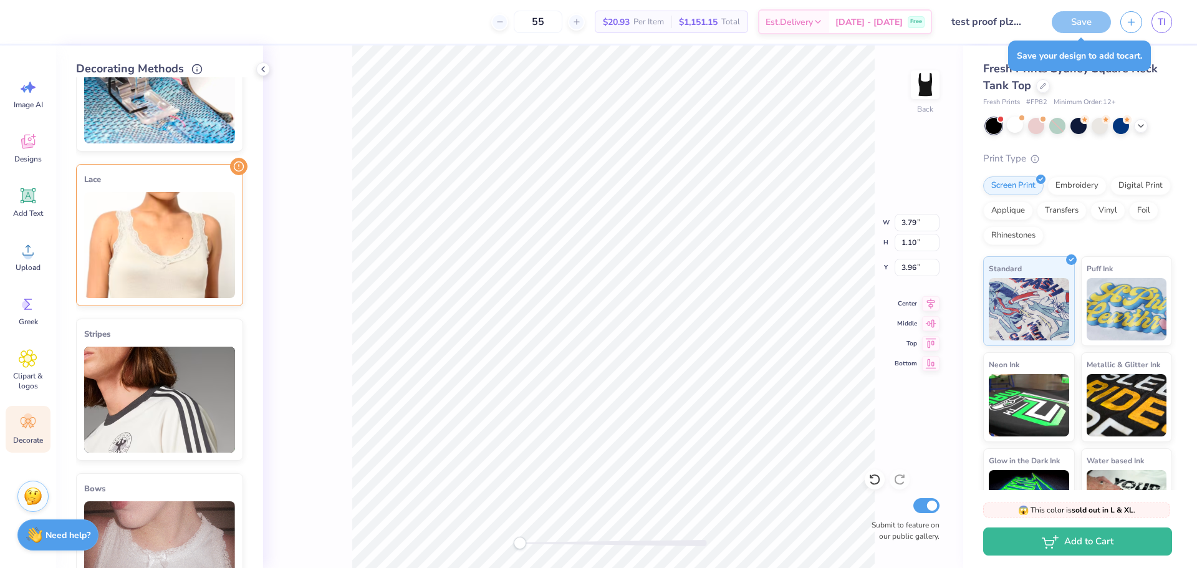
scroll to position [104, 0]
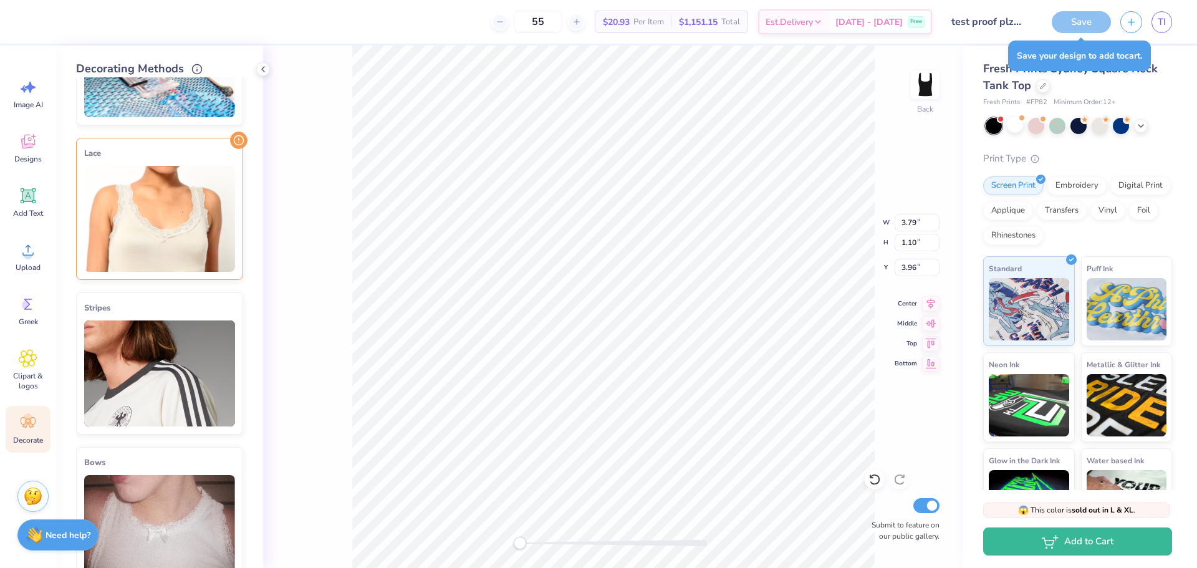
click at [192, 218] on img at bounding box center [159, 219] width 151 height 106
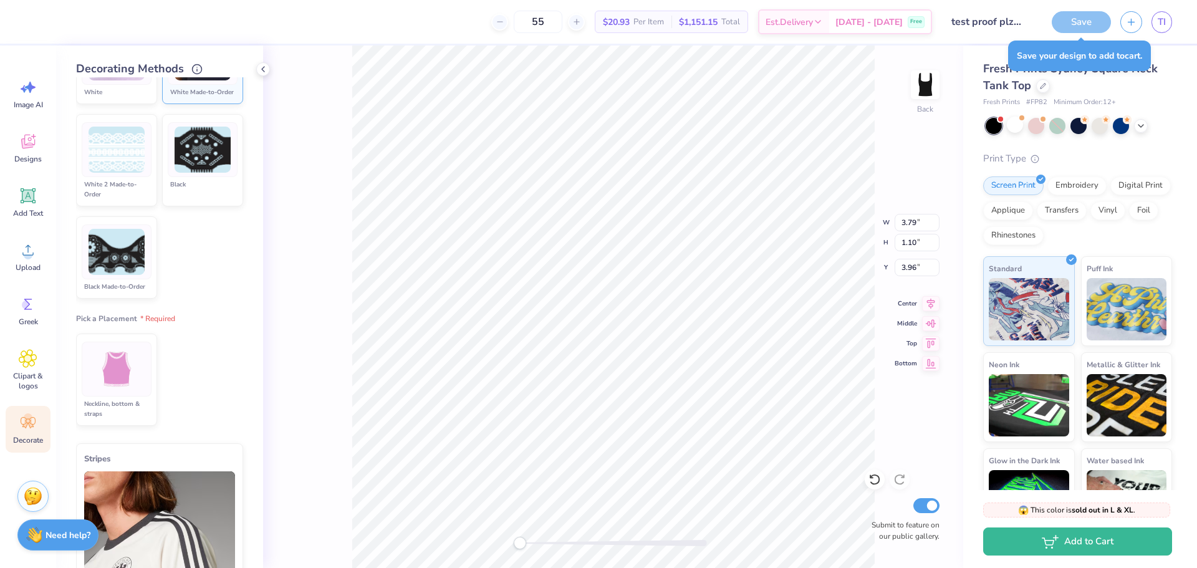
scroll to position [519, 0]
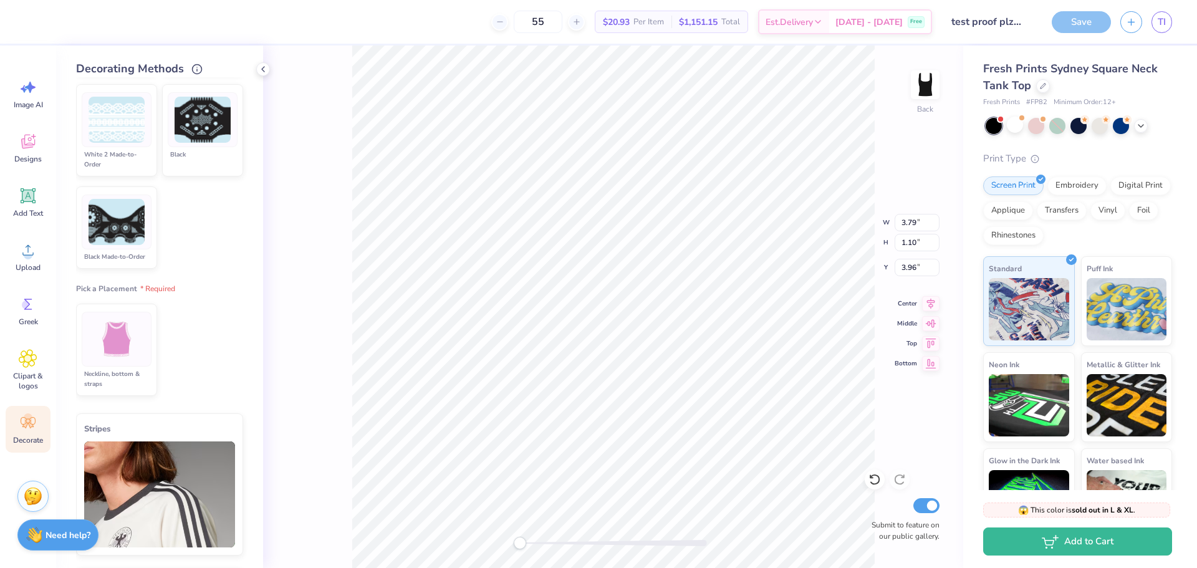
click at [145, 367] on div at bounding box center [117, 339] width 70 height 55
click at [1086, 26] on button "Save" at bounding box center [1081, 20] width 59 height 22
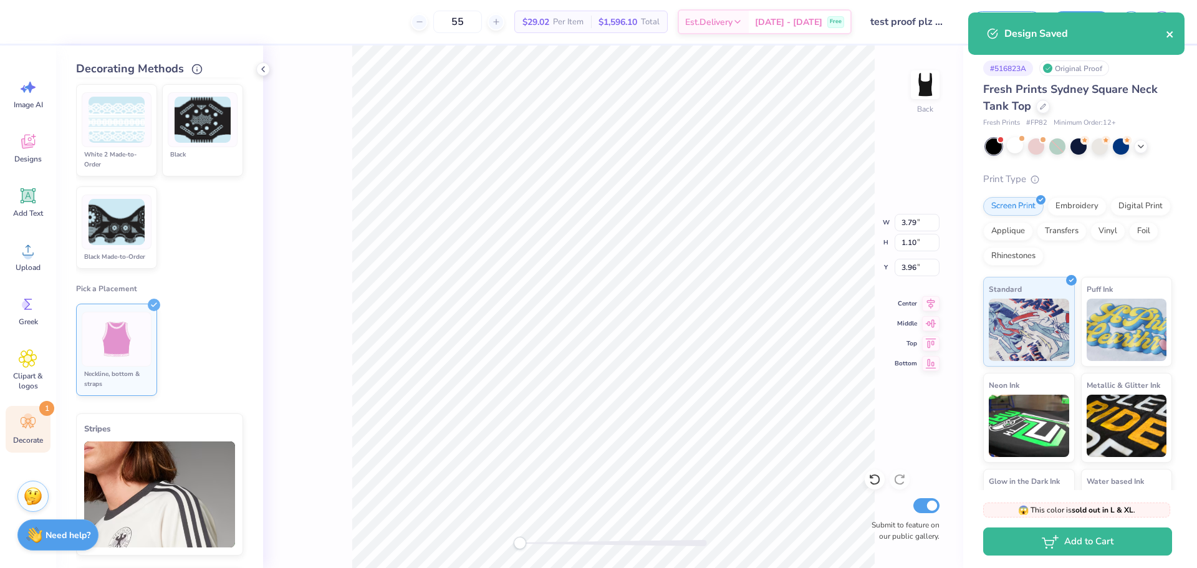
click at [1168, 36] on icon "close" at bounding box center [1170, 34] width 6 height 6
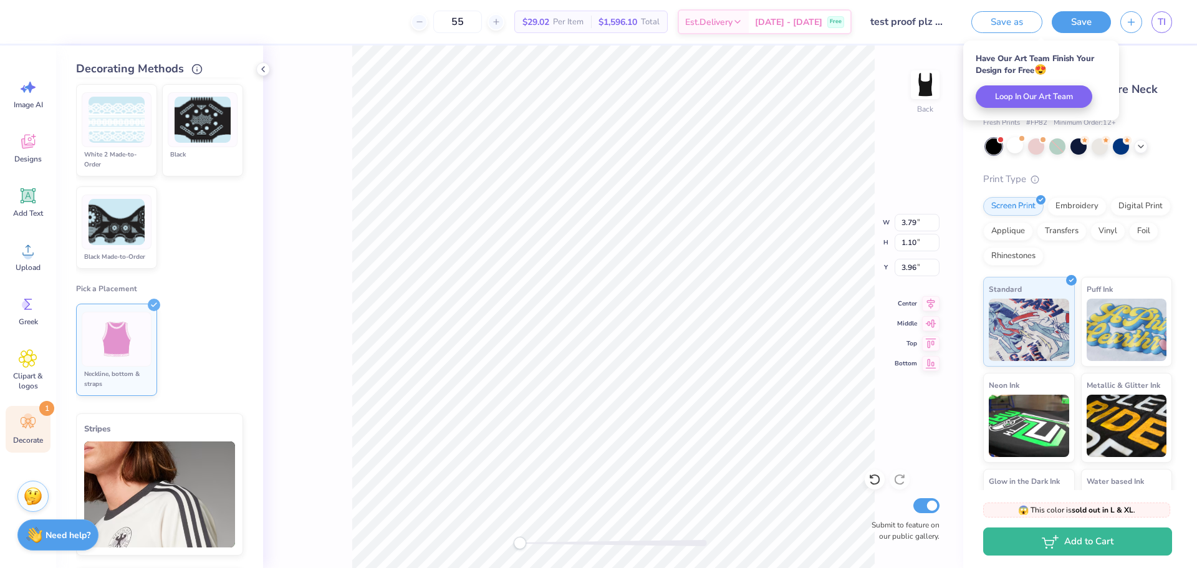
click at [1170, 118] on div "# 516823A Original Proof Fresh Prints Sydney Square Neck Tank Top Fresh Prints …" at bounding box center [1080, 302] width 234 height 513
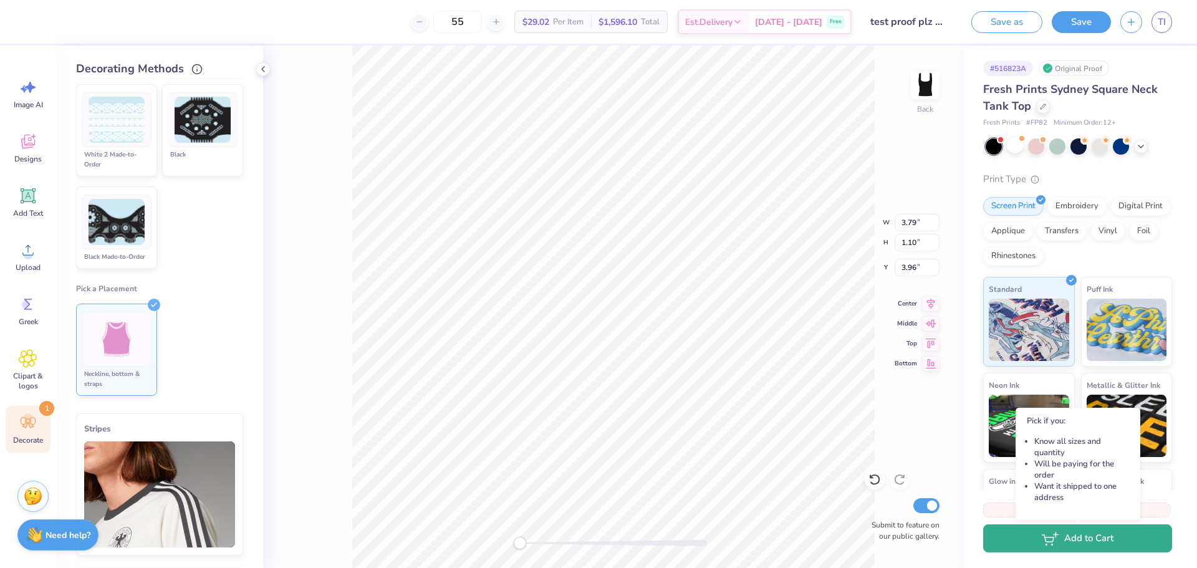
click at [1054, 538] on icon "button" at bounding box center [1048, 538] width 11 height 7
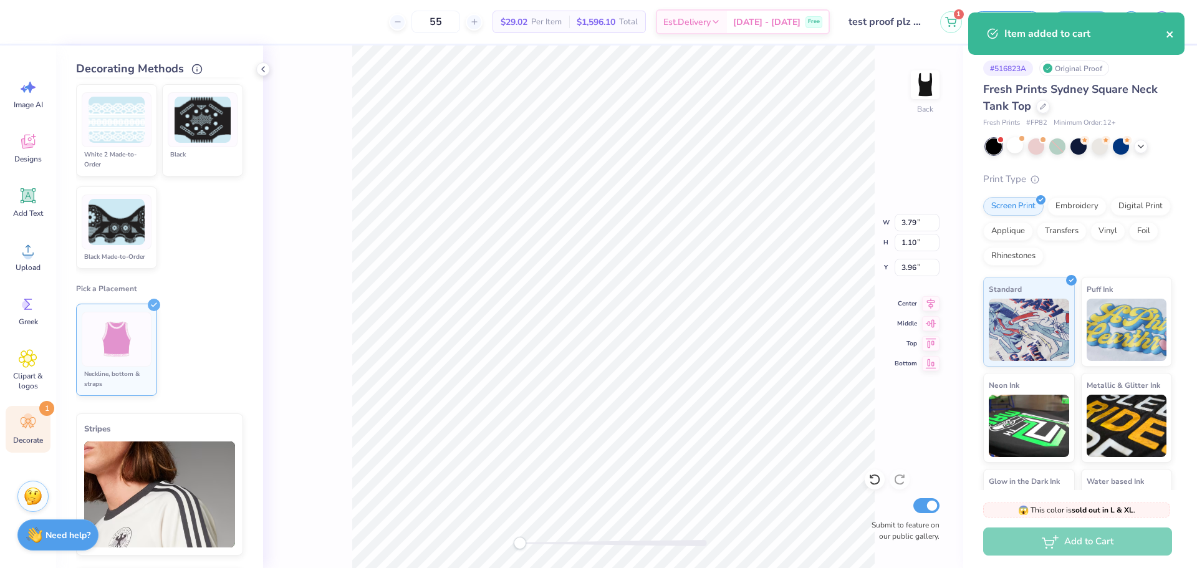
click at [1170, 31] on icon "close" at bounding box center [1170, 34] width 9 height 10
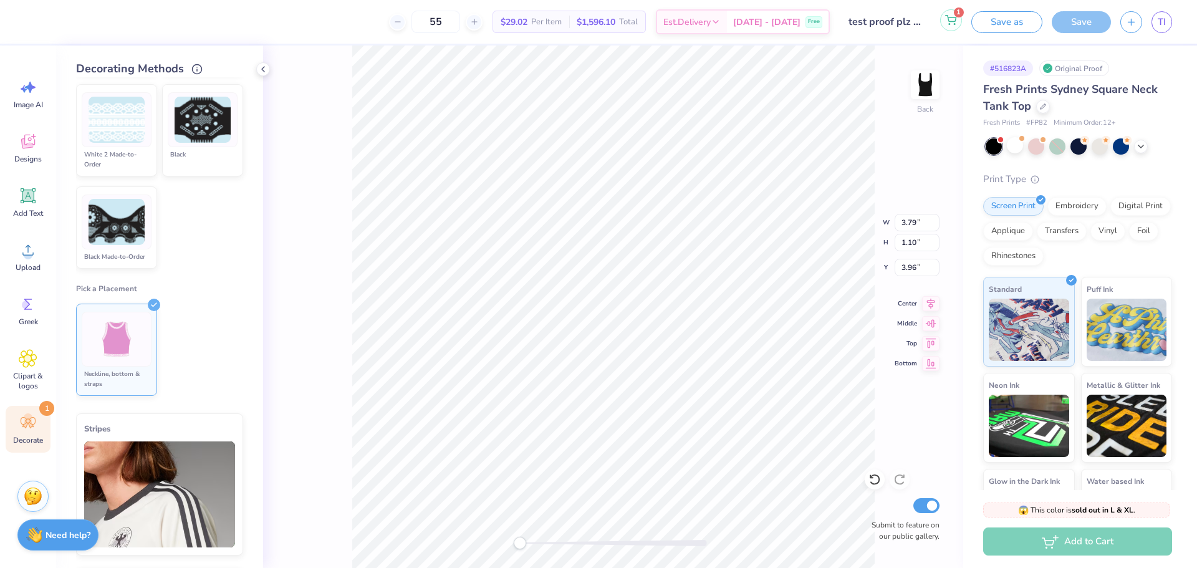
click at [953, 24] on icon at bounding box center [950, 20] width 11 height 10
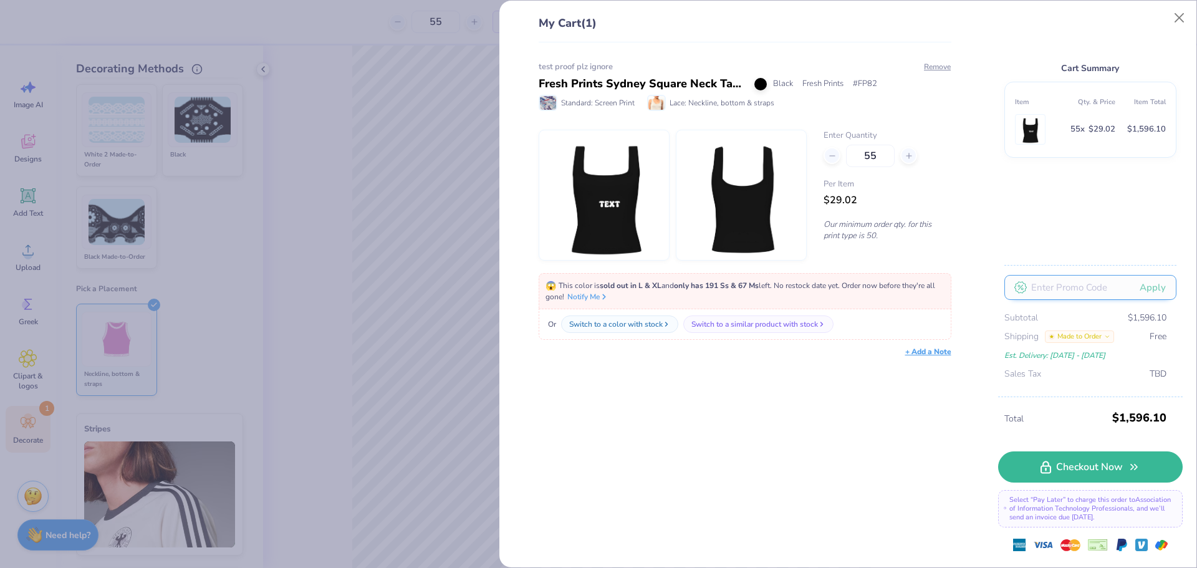
click at [1093, 296] on input "text" at bounding box center [1090, 287] width 172 height 25
click at [1052, 337] on icon at bounding box center [1052, 336] width 4 height 3
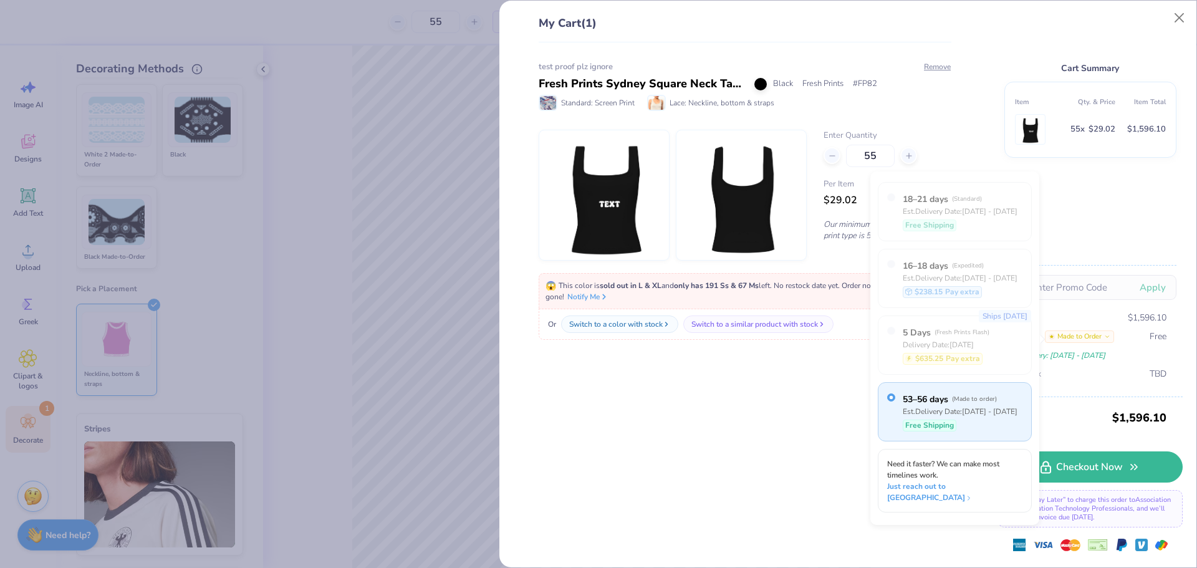
click at [1071, 340] on div "Made to Order" at bounding box center [1079, 336] width 69 height 12
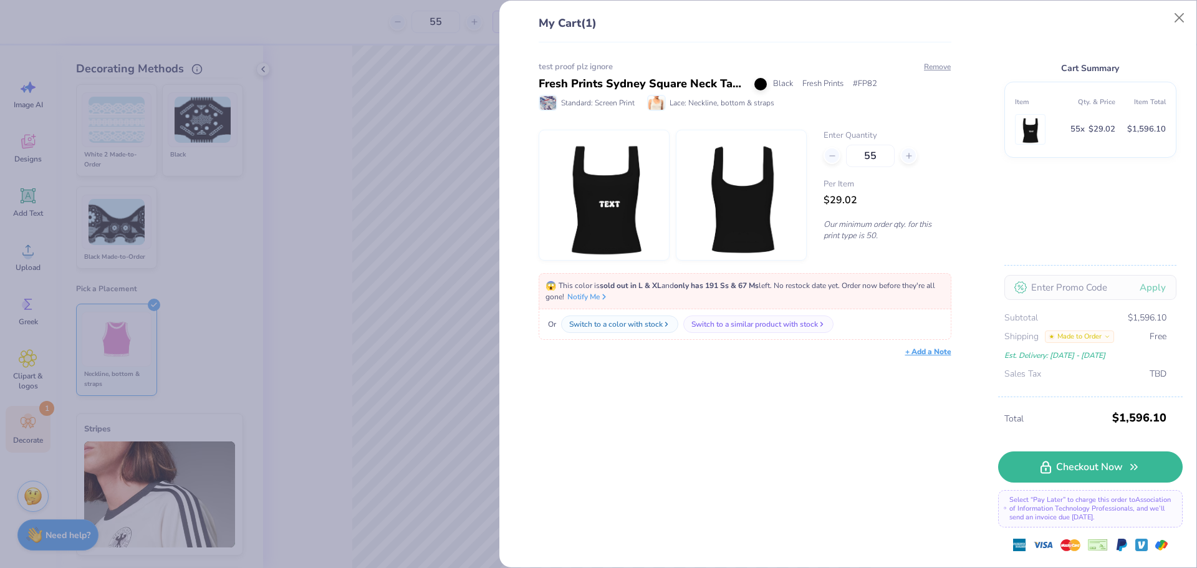
click at [1071, 340] on div "Made to Order" at bounding box center [1079, 336] width 69 height 12
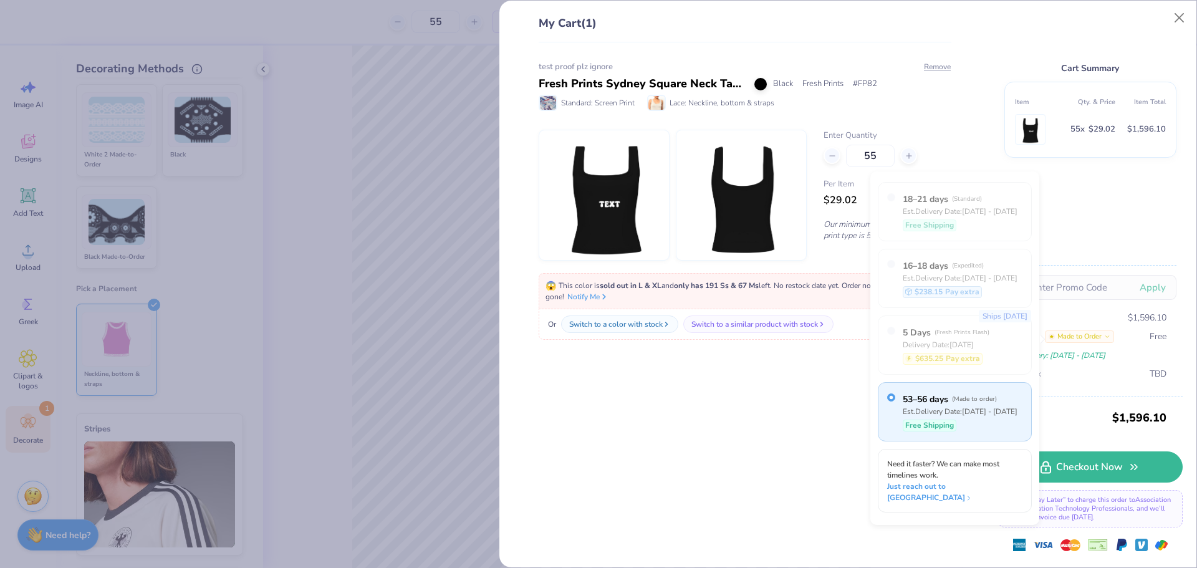
click at [1071, 340] on div "Made to Order" at bounding box center [1079, 336] width 69 height 12
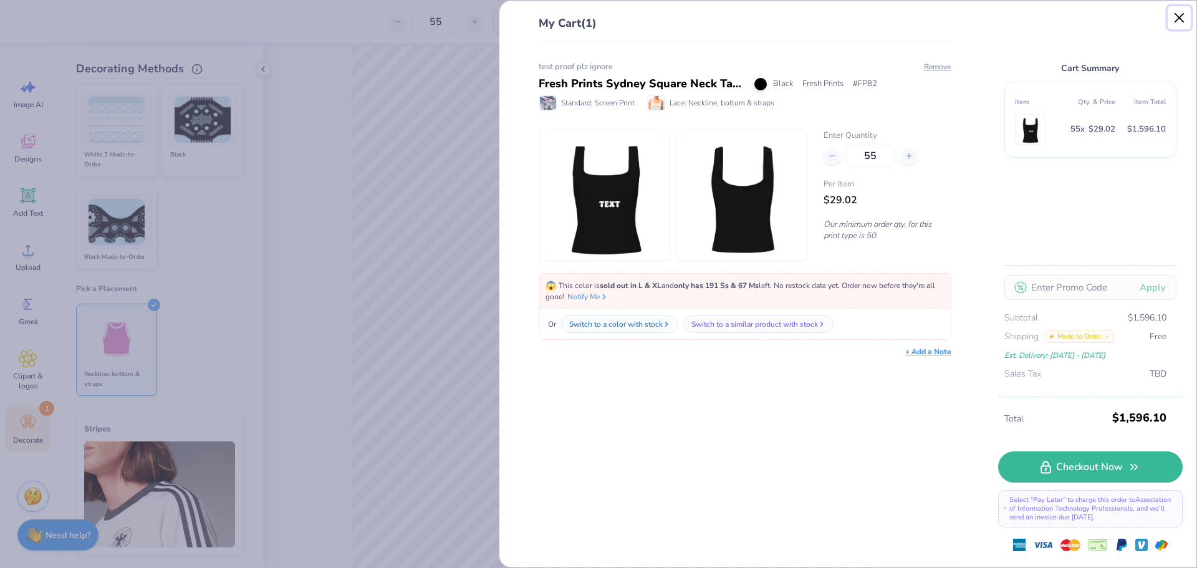
click at [1177, 19] on button "Close" at bounding box center [1180, 18] width 24 height 24
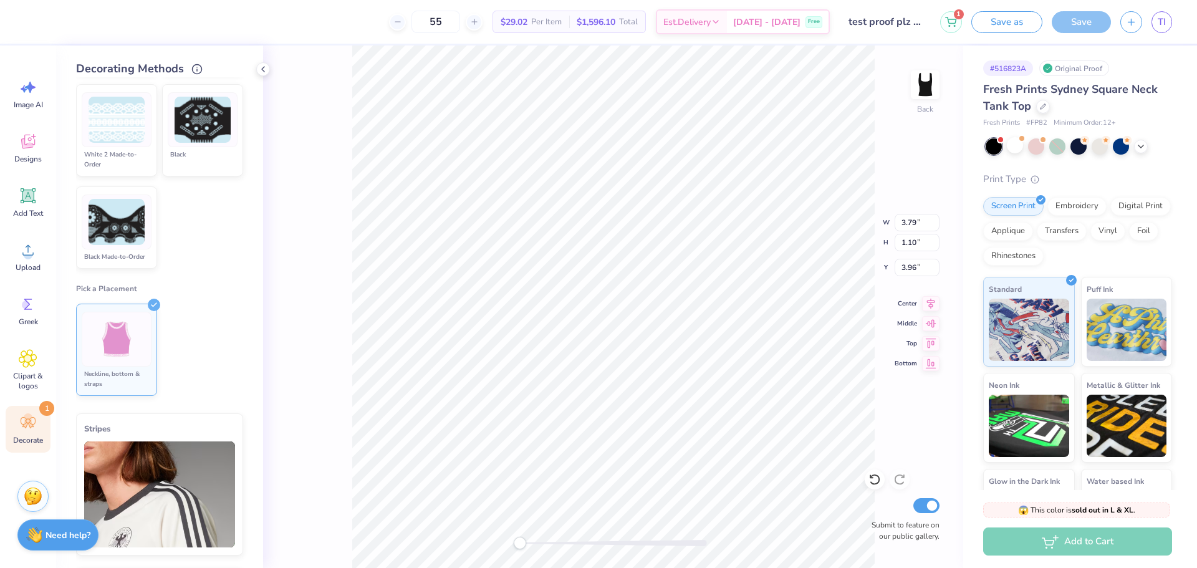
click at [1049, 110] on div "Fresh Prints Sydney Square Neck Tank Top" at bounding box center [1077, 98] width 189 height 34
click at [1042, 104] on icon at bounding box center [1043, 105] width 6 height 6
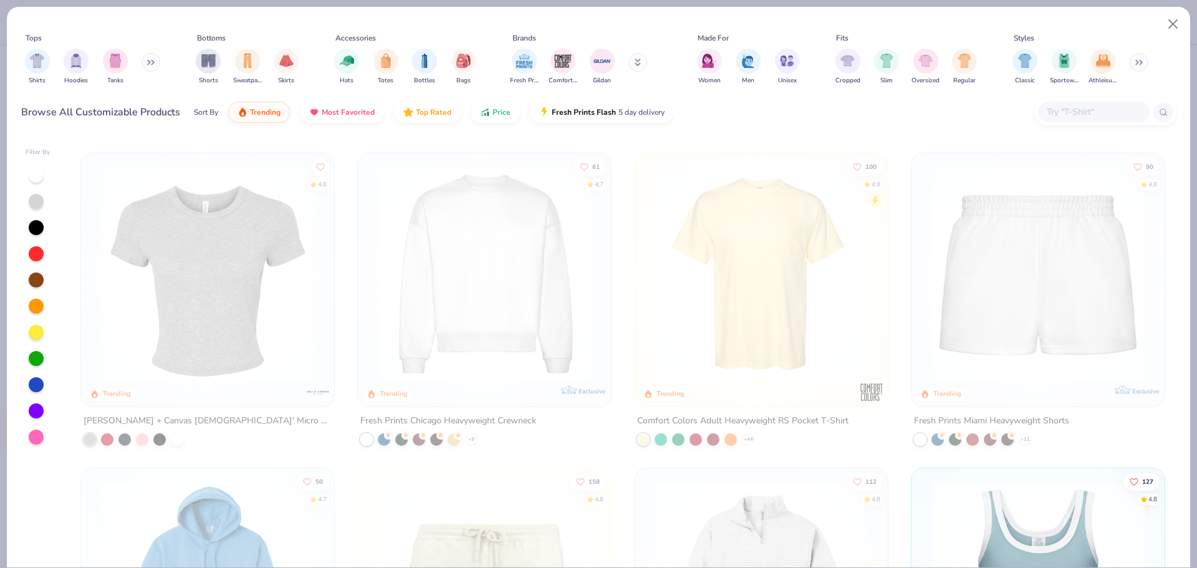
scroll to position [519, 0]
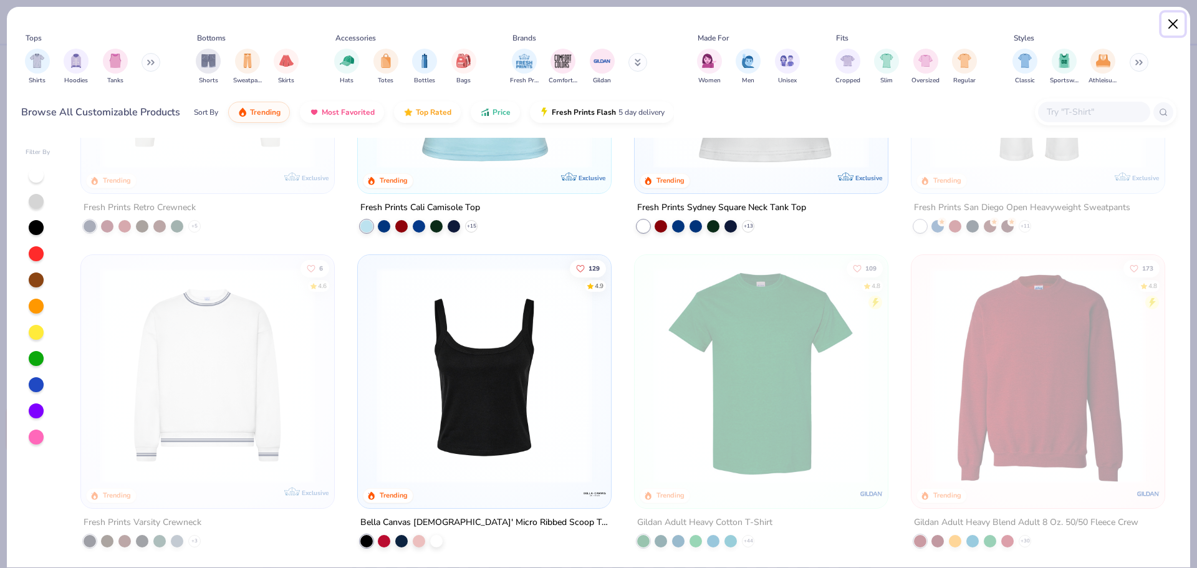
click at [1172, 22] on button "Close" at bounding box center [1174, 24] width 24 height 24
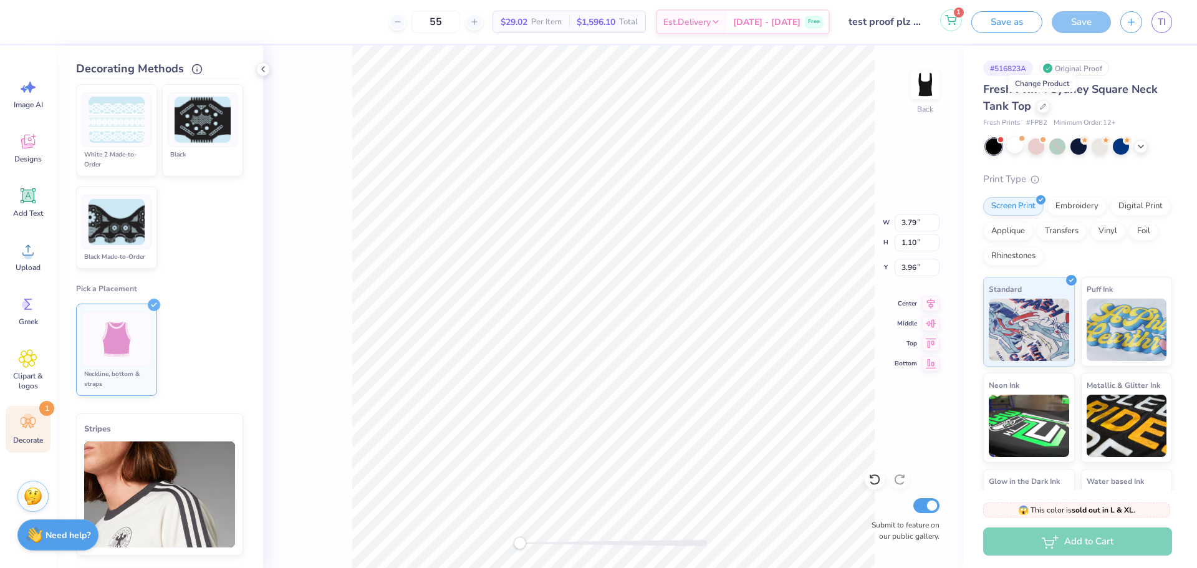
click at [953, 21] on icon at bounding box center [950, 20] width 11 height 10
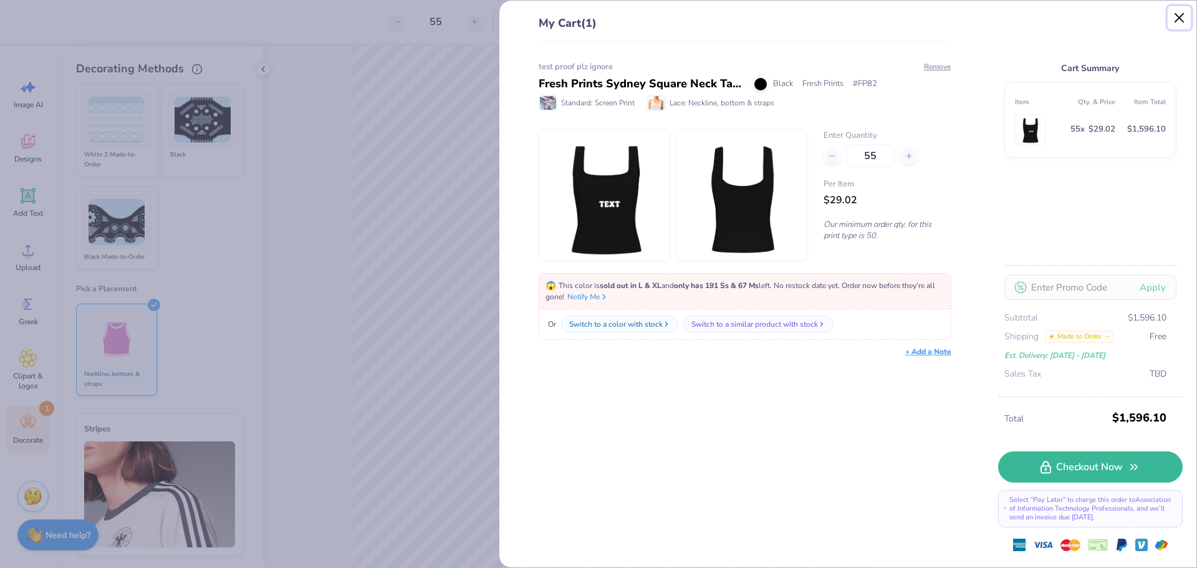
click at [1177, 22] on button "Close" at bounding box center [1180, 18] width 24 height 24
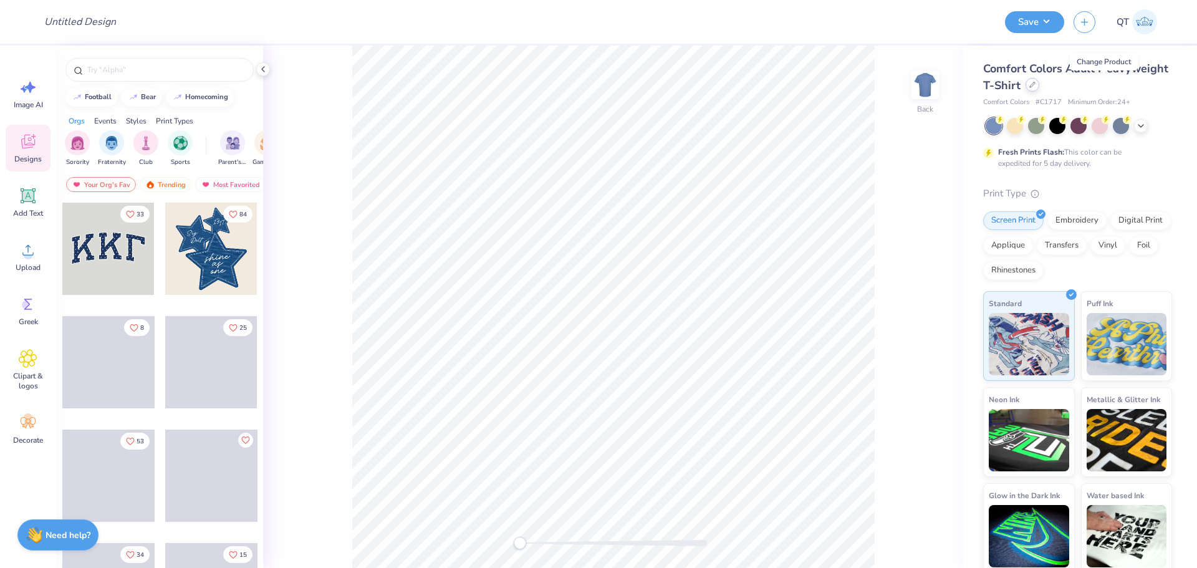
click at [1039, 89] on div at bounding box center [1033, 85] width 14 height 14
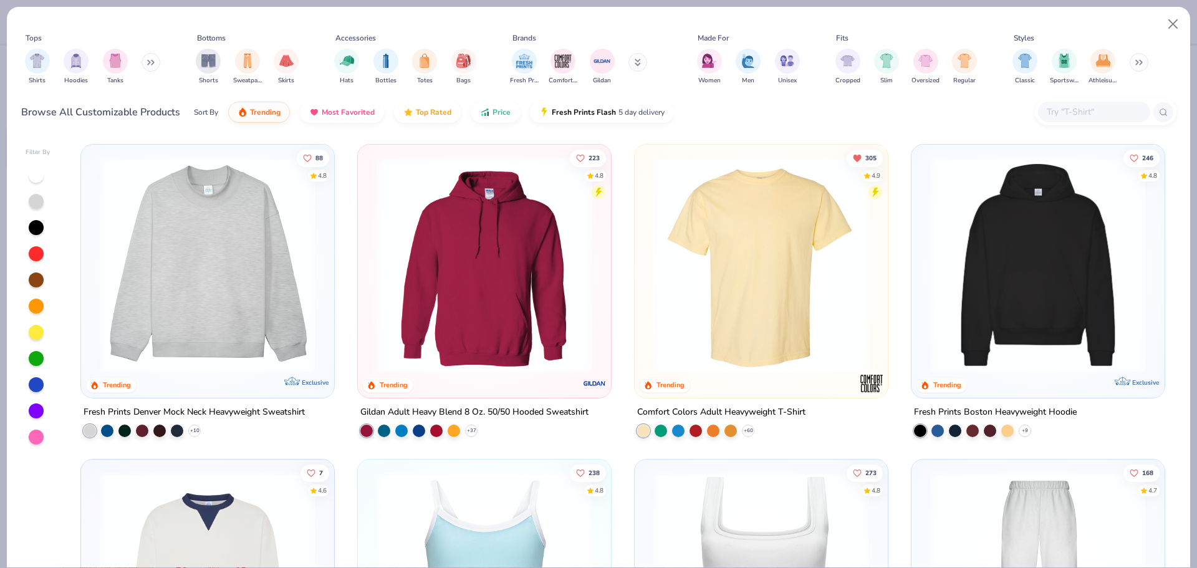
click at [150, 67] on button at bounding box center [151, 62] width 19 height 19
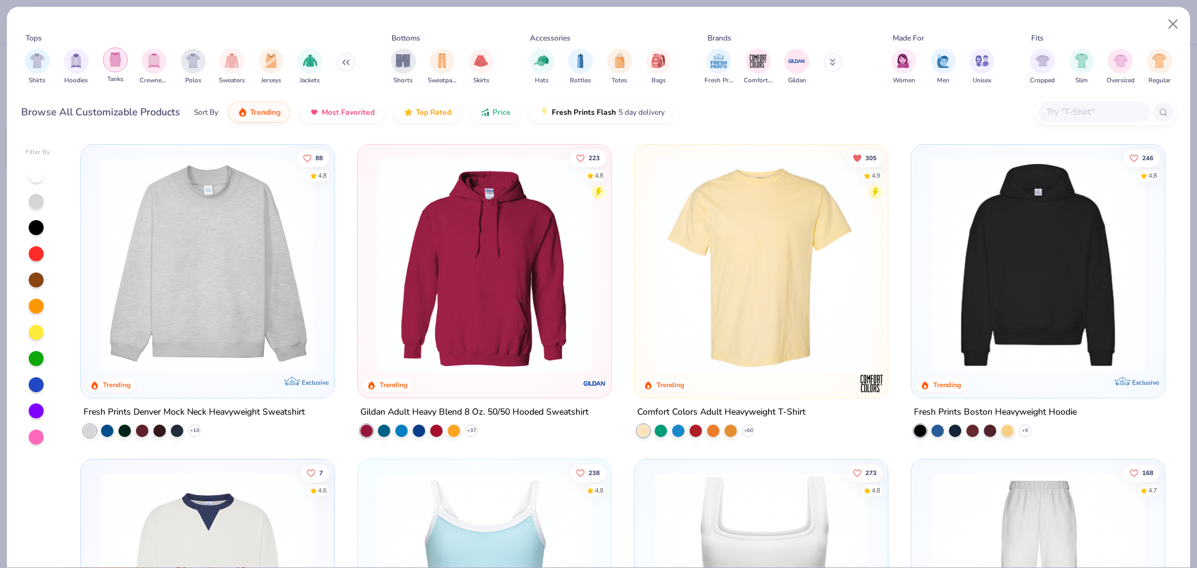
click at [113, 67] on div "filter for Tanks" at bounding box center [115, 59] width 25 height 25
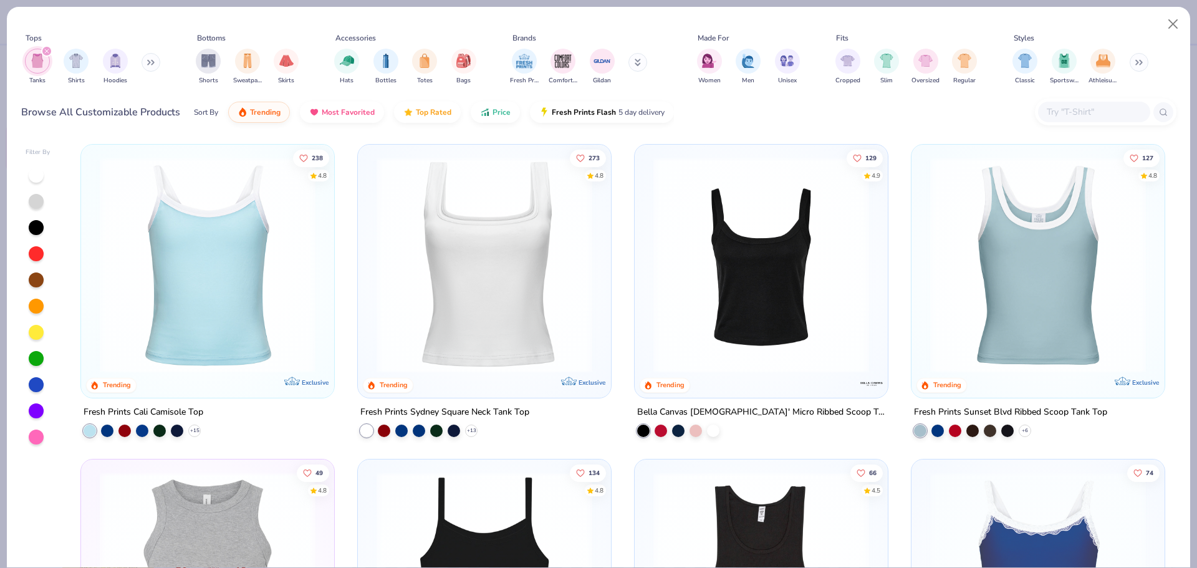
click at [526, 264] on img at bounding box center [484, 265] width 228 height 216
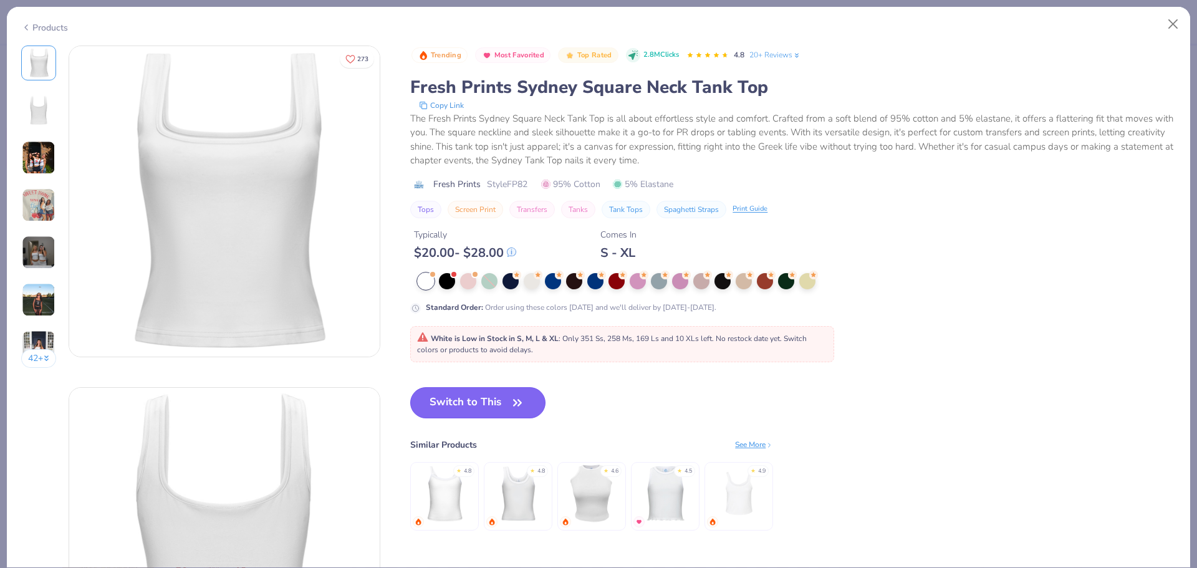
click at [508, 400] on button "Switch to This" at bounding box center [477, 402] width 135 height 31
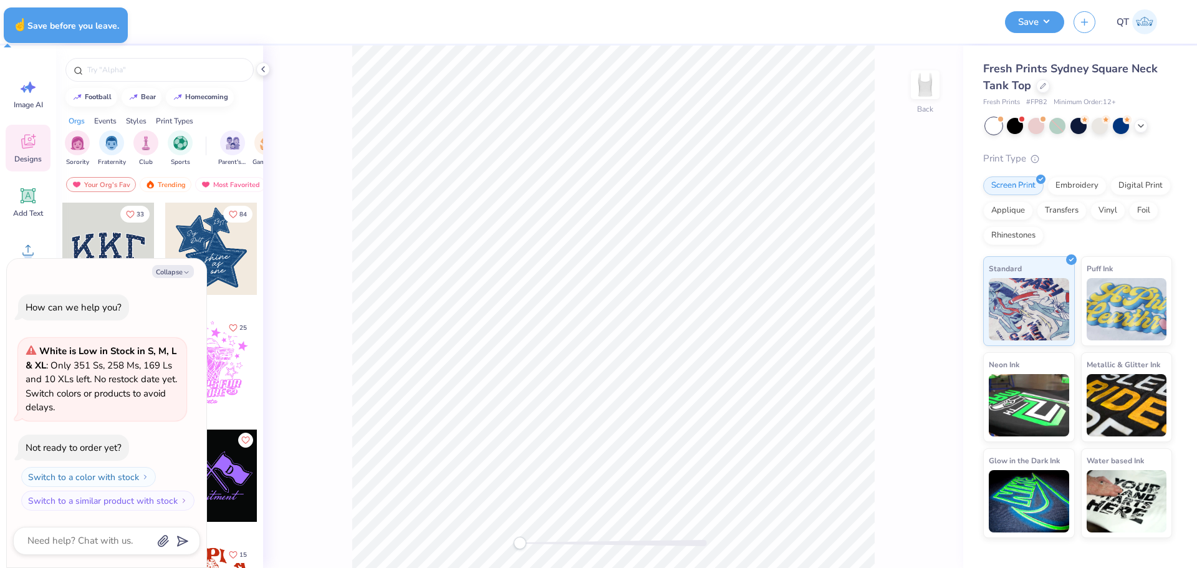
type textarea "x"
